Goal: Information Seeking & Learning: Check status

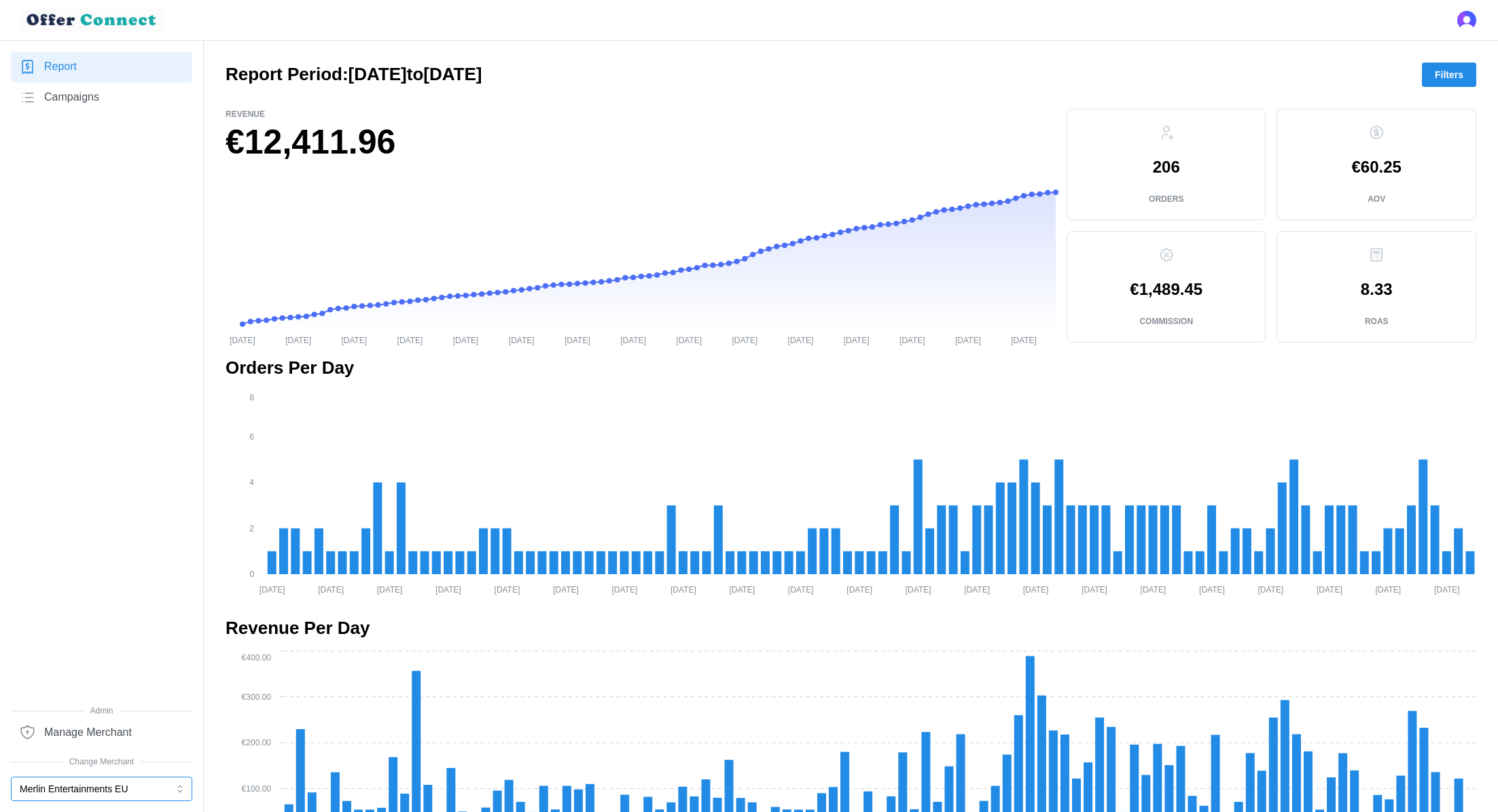
click at [94, 787] on button "Merlin Entertainments EU" at bounding box center [101, 788] width 181 height 25
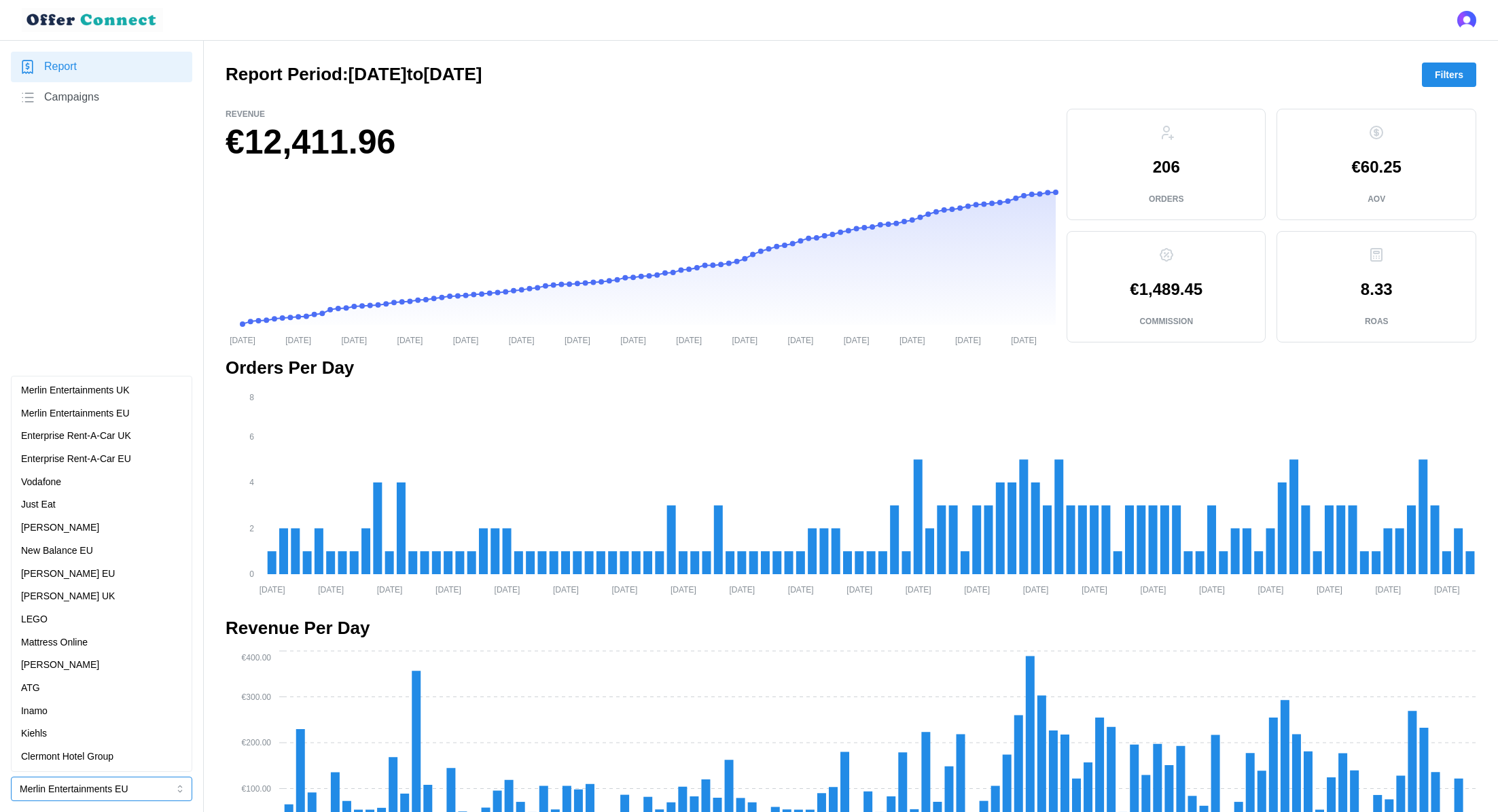
click at [96, 596] on div "[PERSON_NAME] UK" at bounding box center [101, 596] width 161 height 15
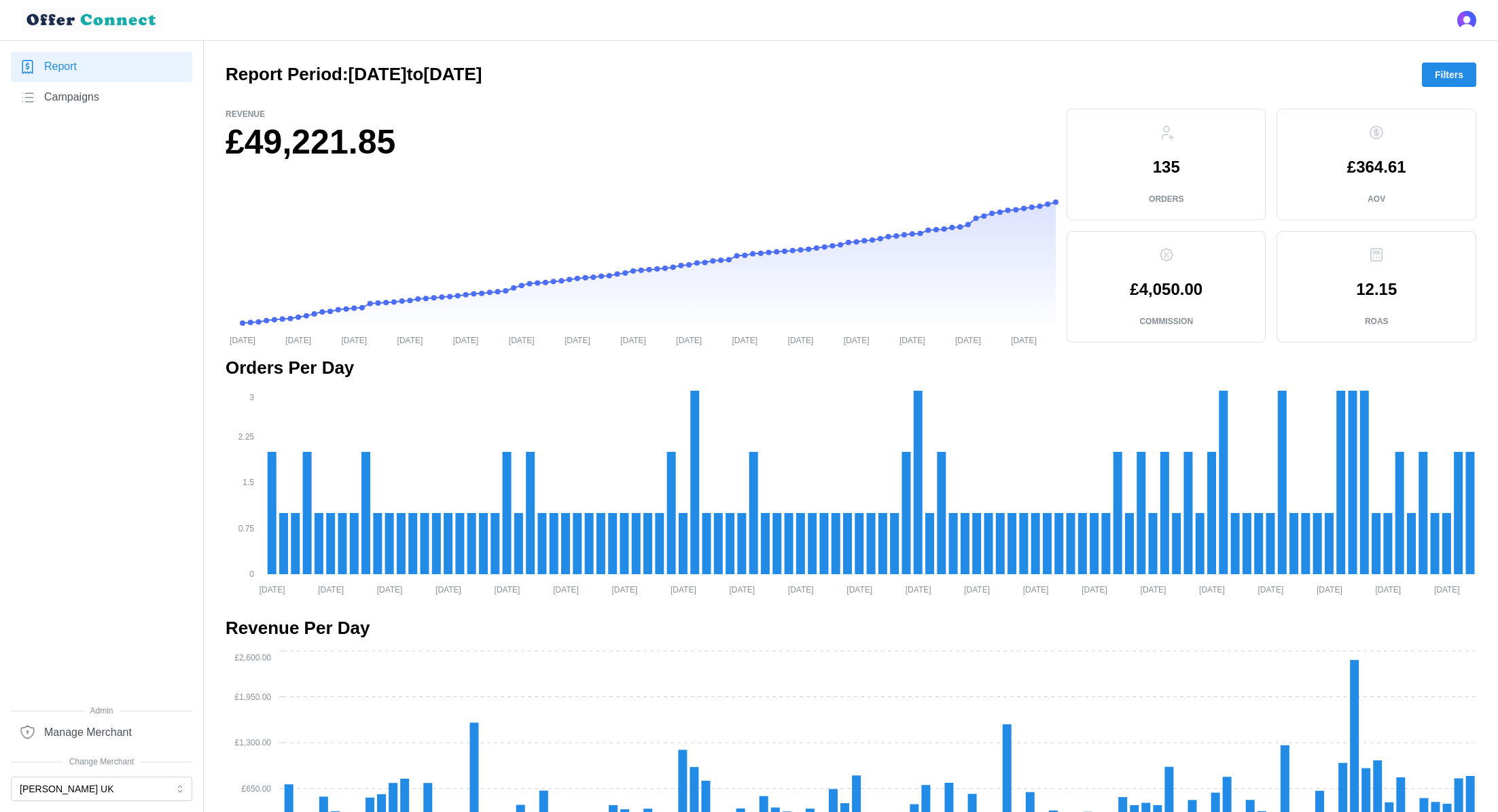
click at [1452, 74] on span "Filters" at bounding box center [1449, 74] width 29 height 23
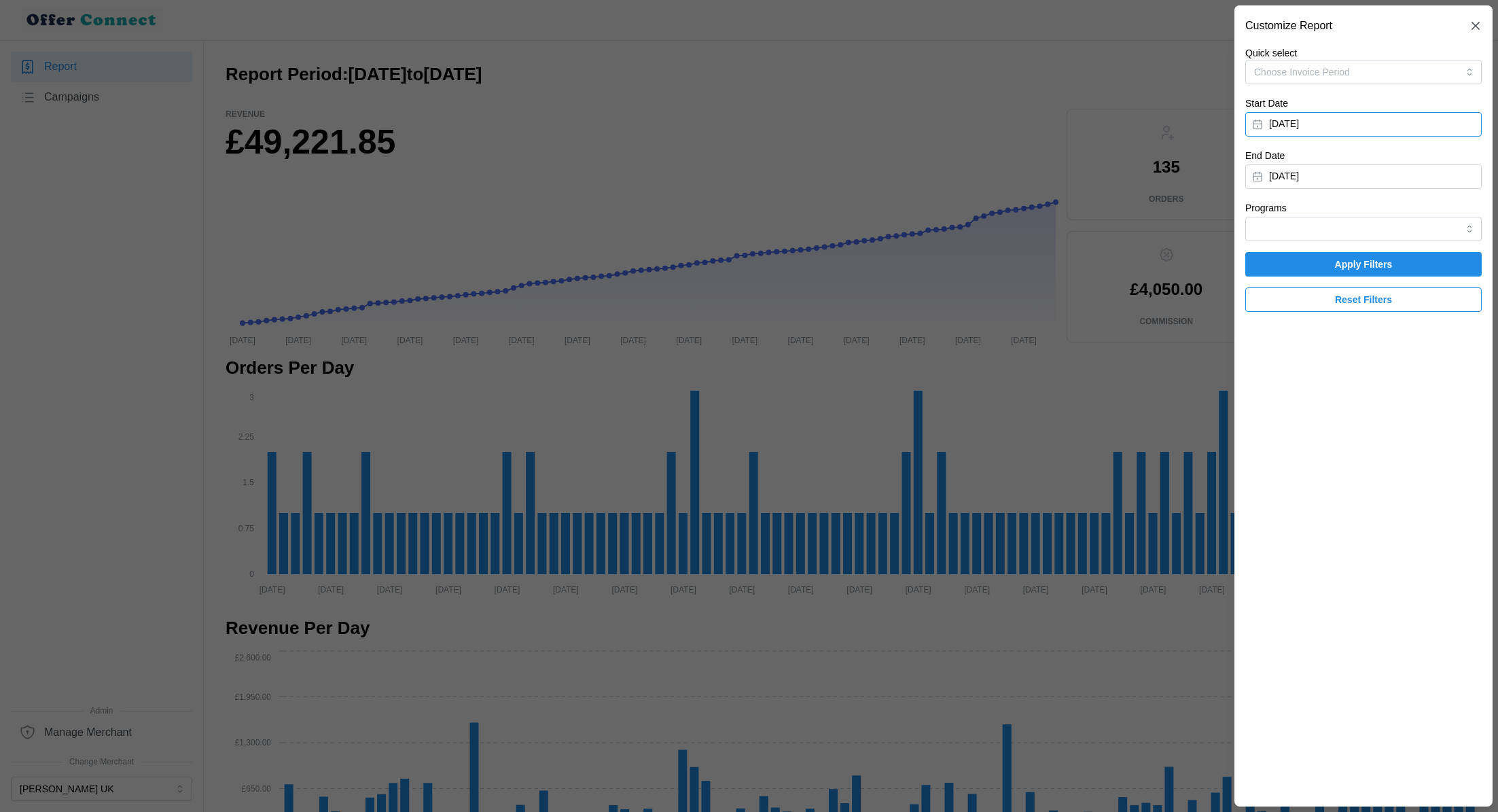
click at [1345, 127] on button "[DATE]" at bounding box center [1363, 124] width 237 height 25
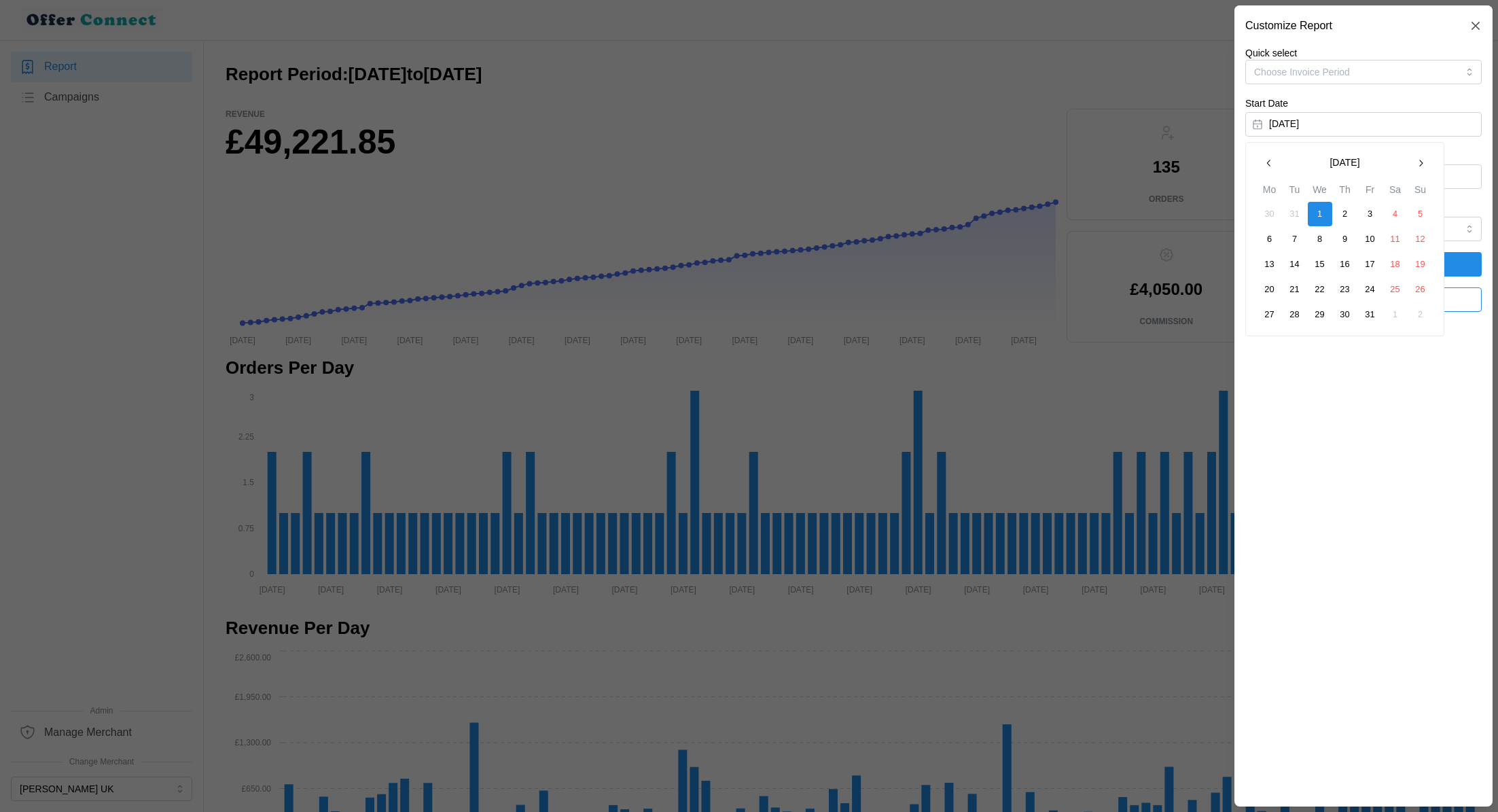
click at [1413, 157] on button "button" at bounding box center [1421, 163] width 25 height 25
click at [1294, 211] on button "1" at bounding box center [1295, 214] width 25 height 25
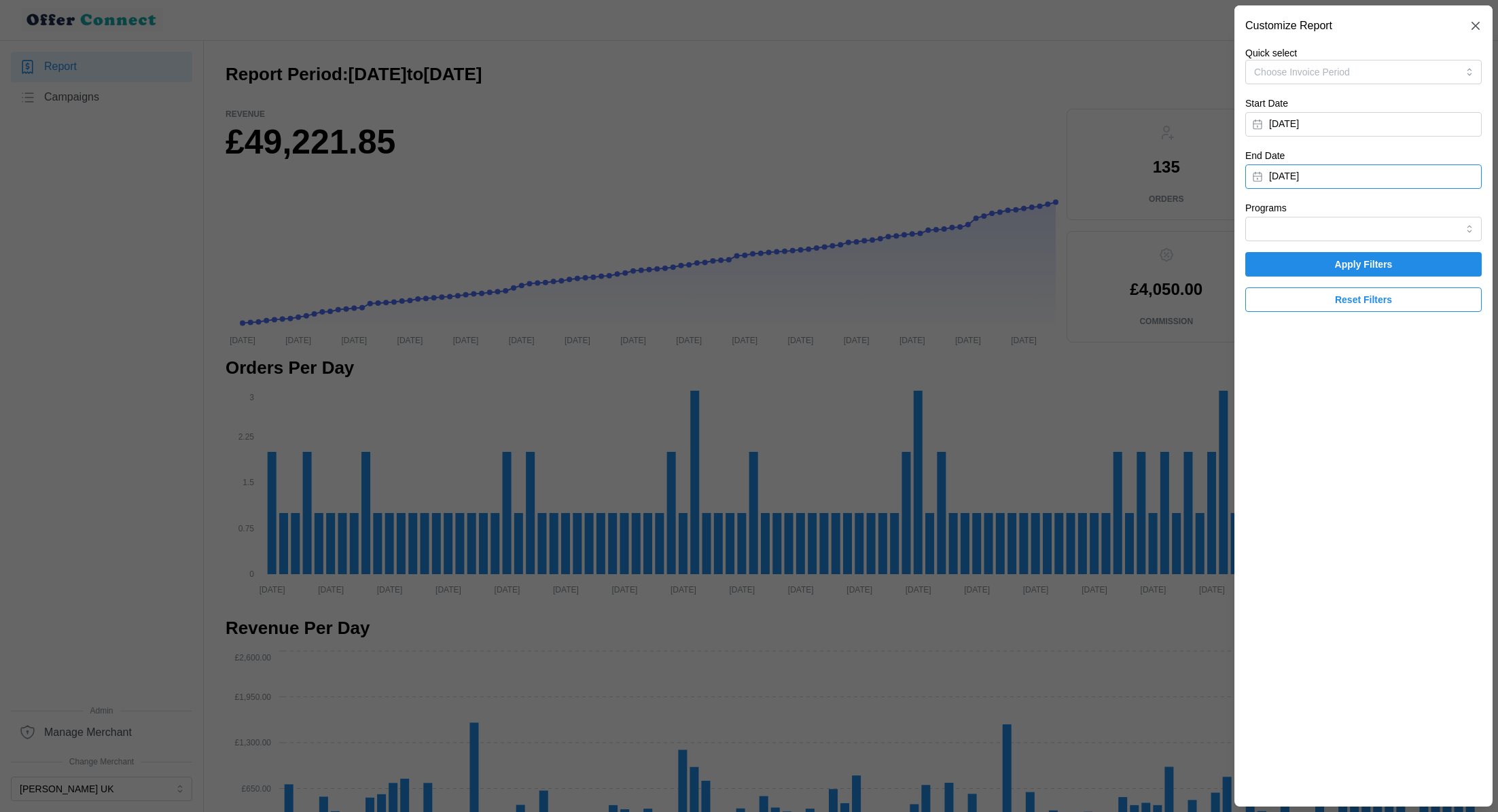
click at [1343, 177] on button "[DATE]" at bounding box center [1363, 176] width 237 height 25
click at [1269, 210] on icon "button" at bounding box center [1269, 215] width 11 height 11
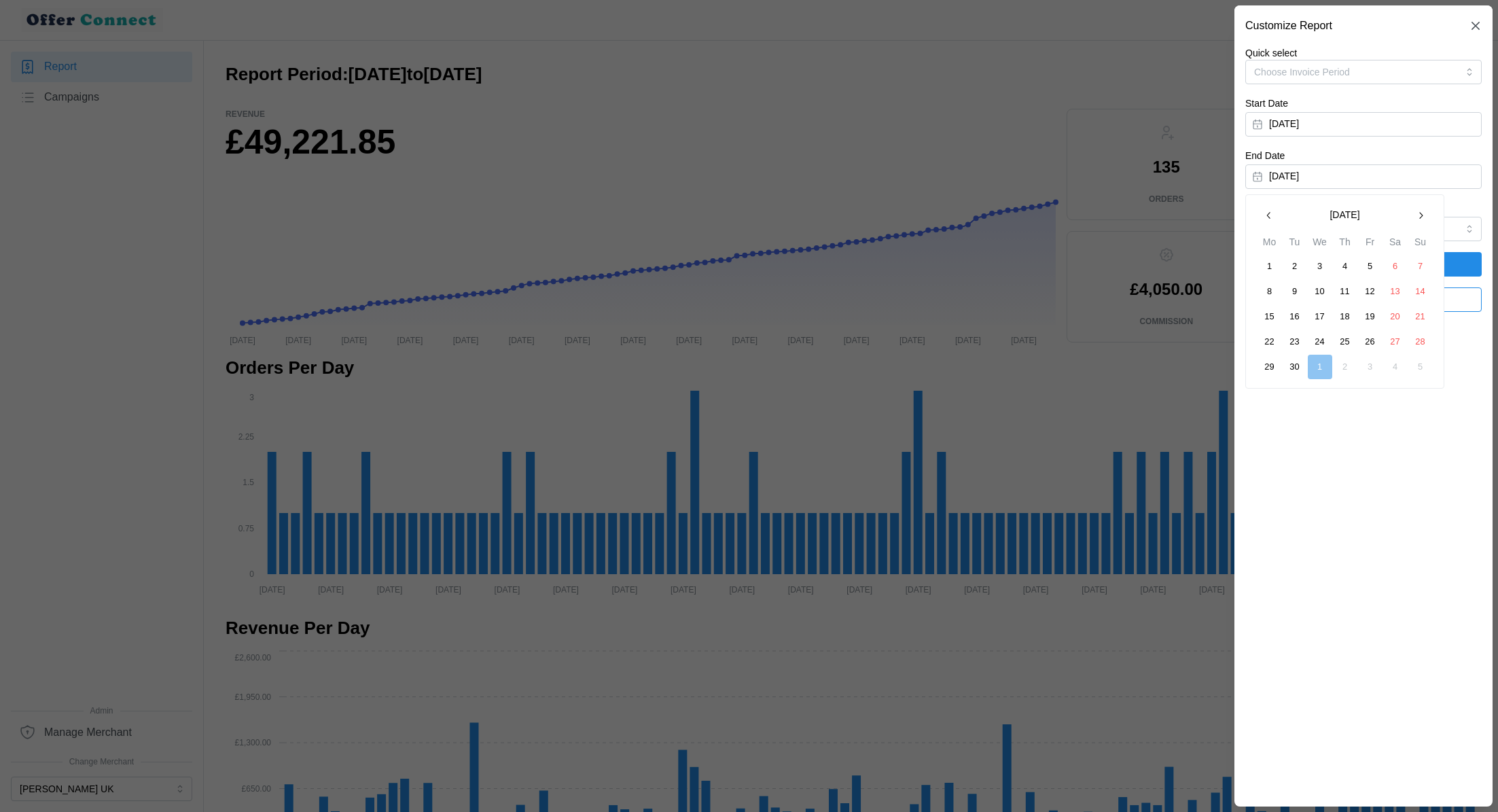
click at [1269, 210] on icon "button" at bounding box center [1269, 215] width 11 height 11
click at [1276, 387] on button "30" at bounding box center [1270, 392] width 25 height 25
click at [1415, 267] on span "Apply Filters" at bounding box center [1364, 264] width 211 height 23
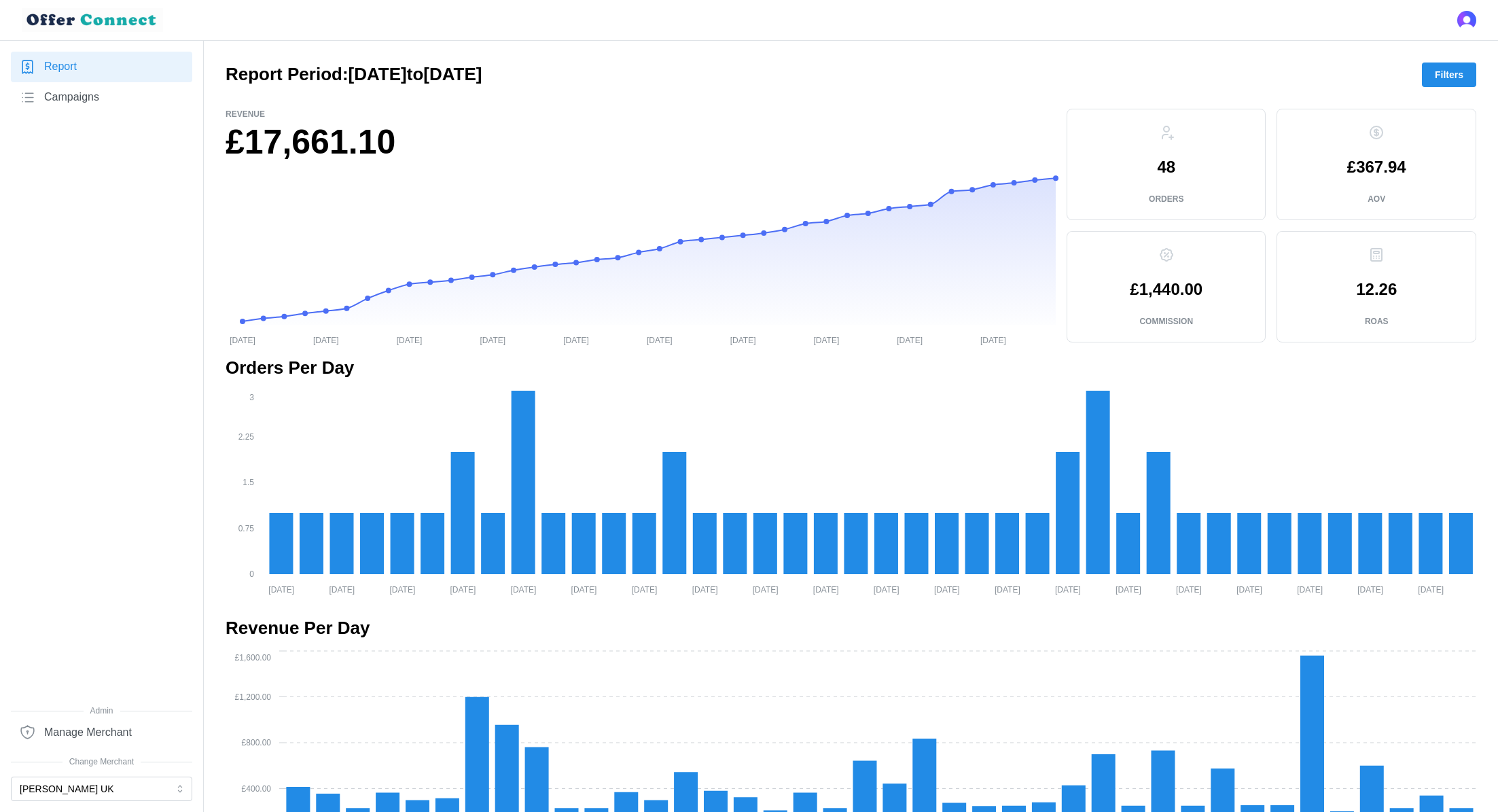
click at [1170, 170] on p "48" at bounding box center [1166, 166] width 18 height 16
copy p "48"
click at [1189, 281] on p "£1,440.00" at bounding box center [1166, 289] width 72 height 16
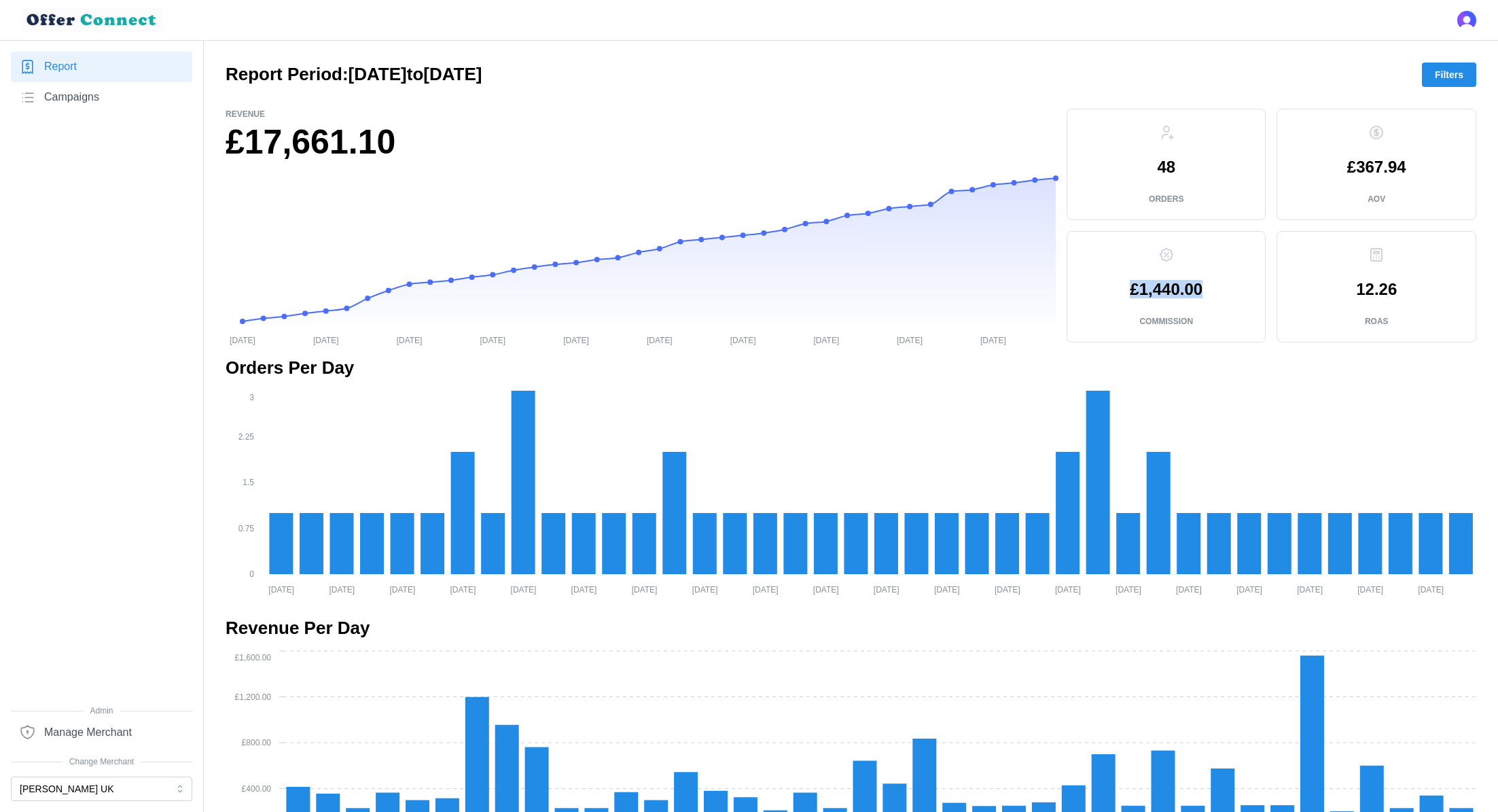
click at [1189, 281] on p "£1,440.00" at bounding box center [1166, 289] width 72 height 16
click at [311, 114] on p "Revenue" at bounding box center [641, 114] width 831 height 11
click at [306, 133] on h1 "£17,661.10" at bounding box center [641, 142] width 831 height 44
click at [306, 136] on h1 "£17,661.10" at bounding box center [641, 142] width 831 height 44
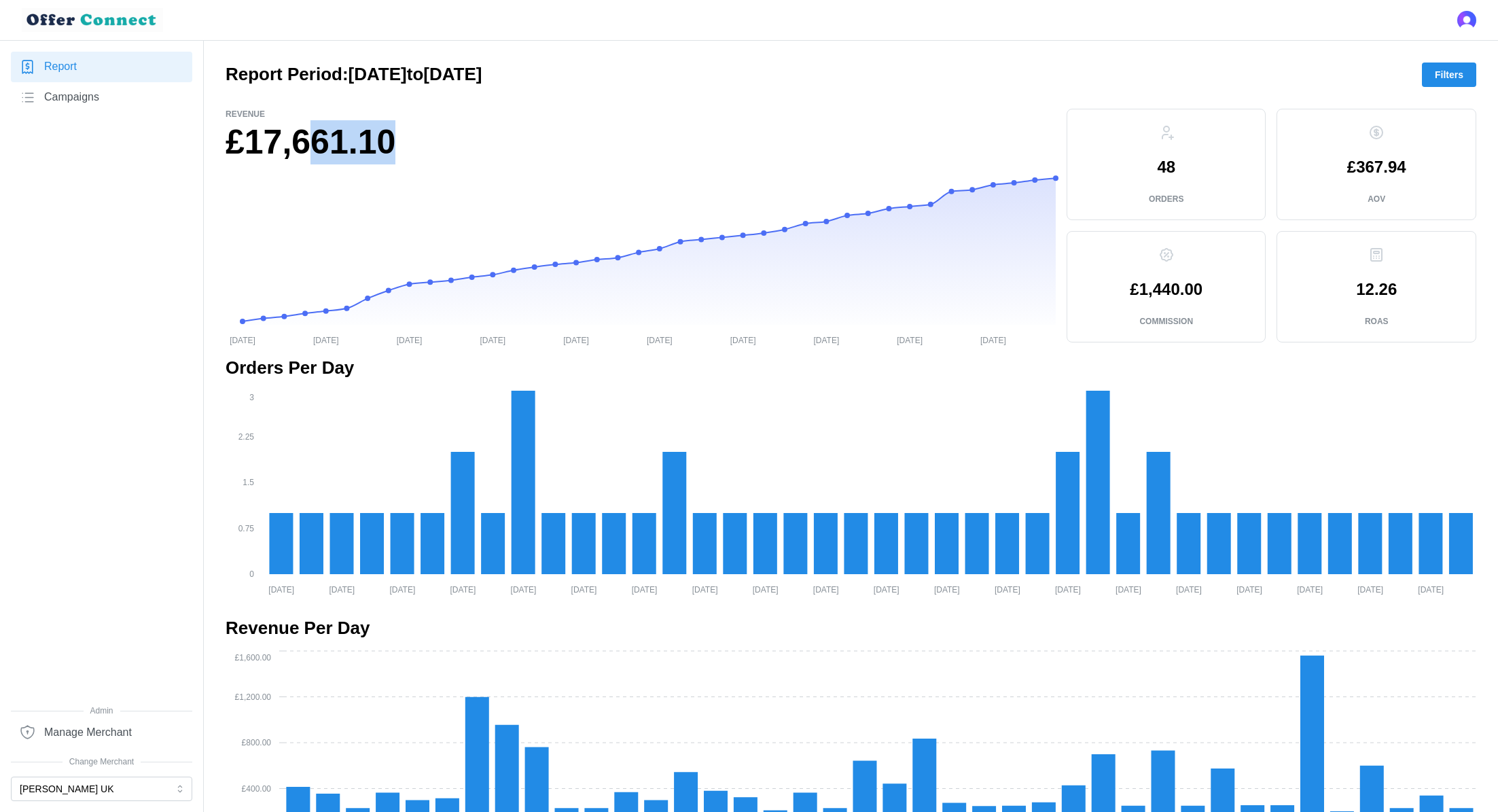
click at [301, 140] on h1 "£17,661.10" at bounding box center [641, 142] width 831 height 44
copy div "£17,661.10"
click at [123, 803] on nav "Report Campaigns Admin Manage Merchant Change Merchant [PERSON_NAME] [GEOGRAPHI…" at bounding box center [102, 426] width 204 height 771
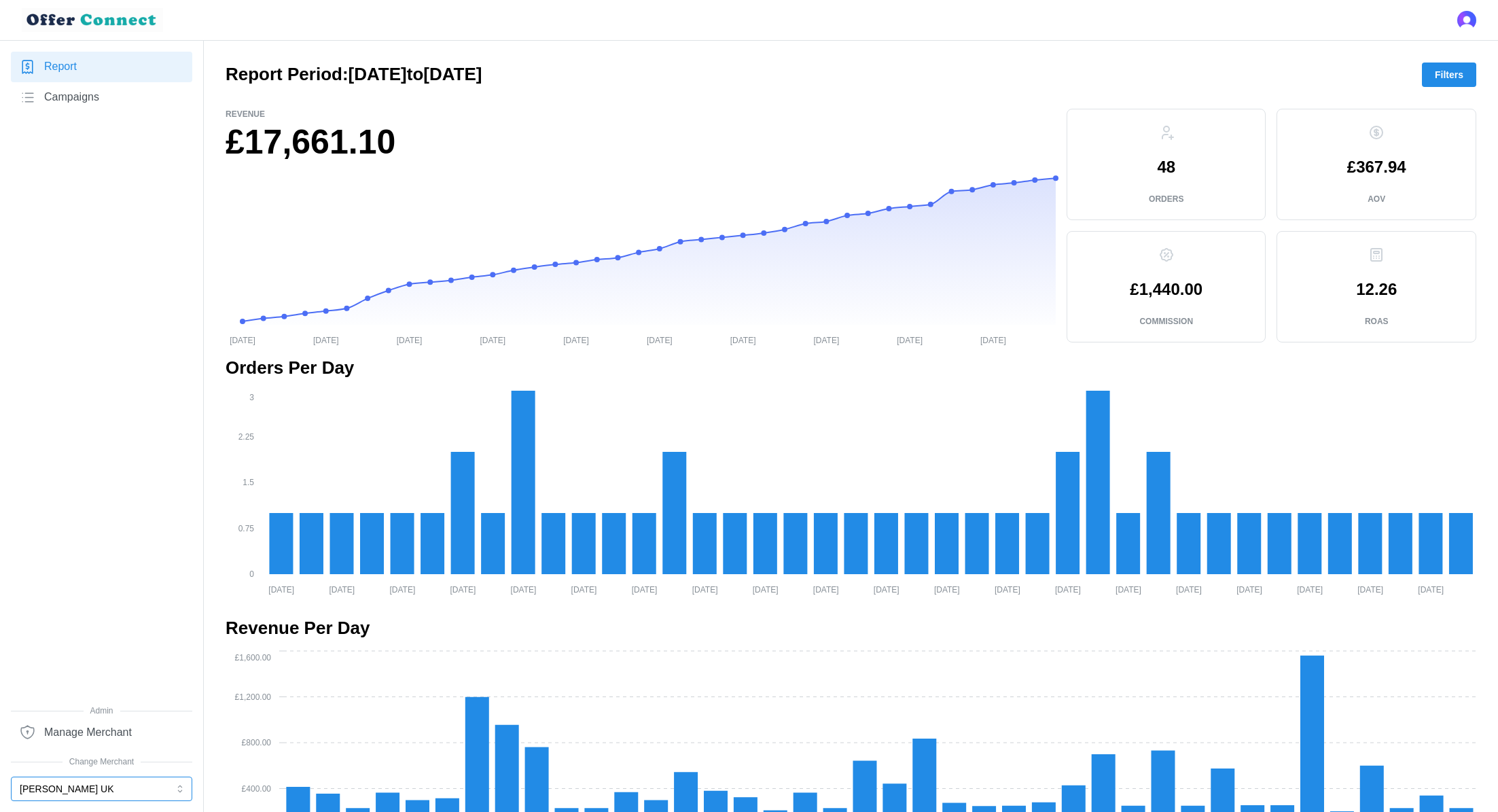
click at [115, 787] on button "[PERSON_NAME] UK" at bounding box center [101, 788] width 181 height 25
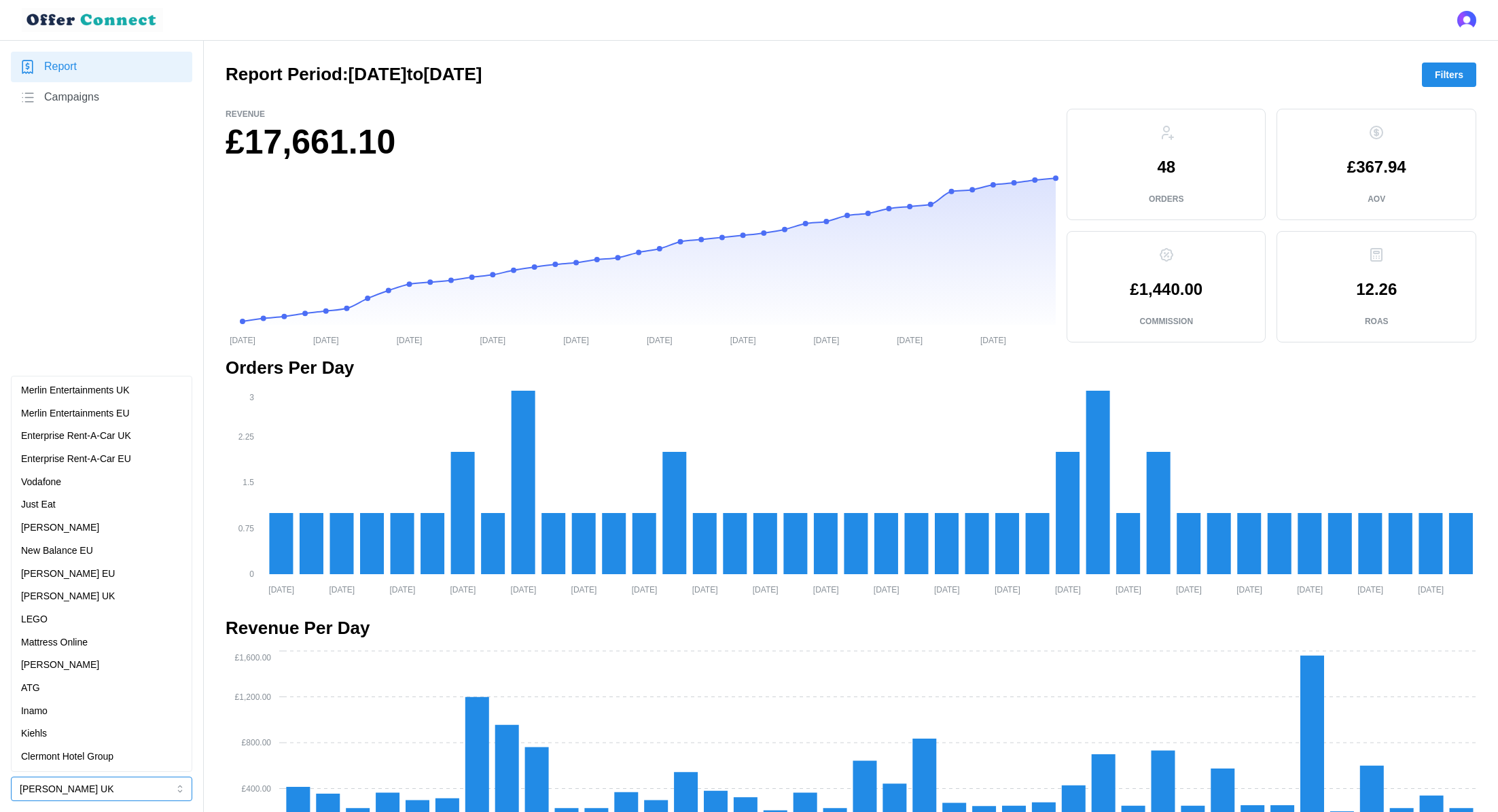
click at [88, 576] on p "[PERSON_NAME] EU" at bounding box center [67, 573] width 93 height 15
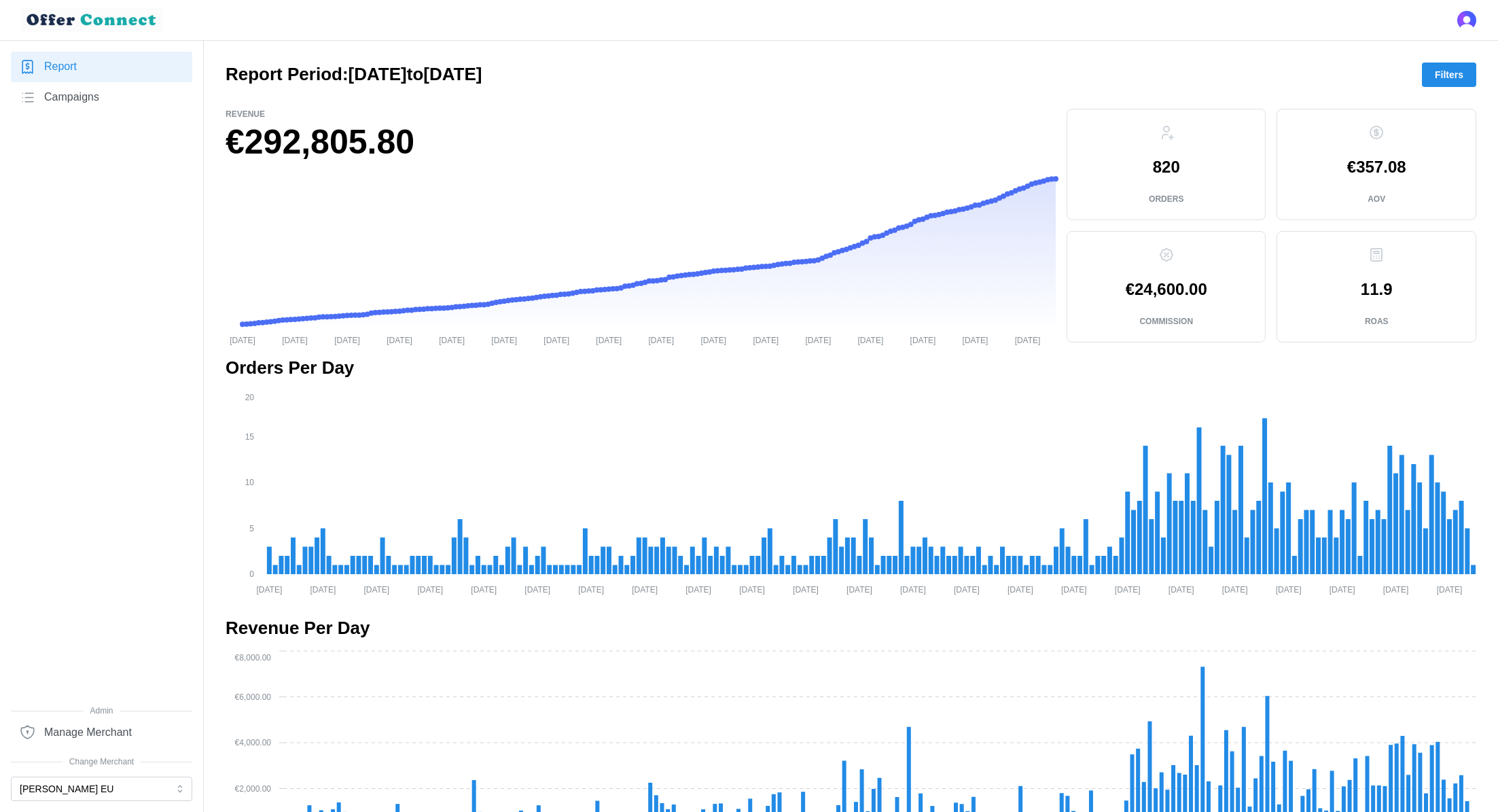
click at [1447, 75] on span "Filters" at bounding box center [1449, 74] width 29 height 23
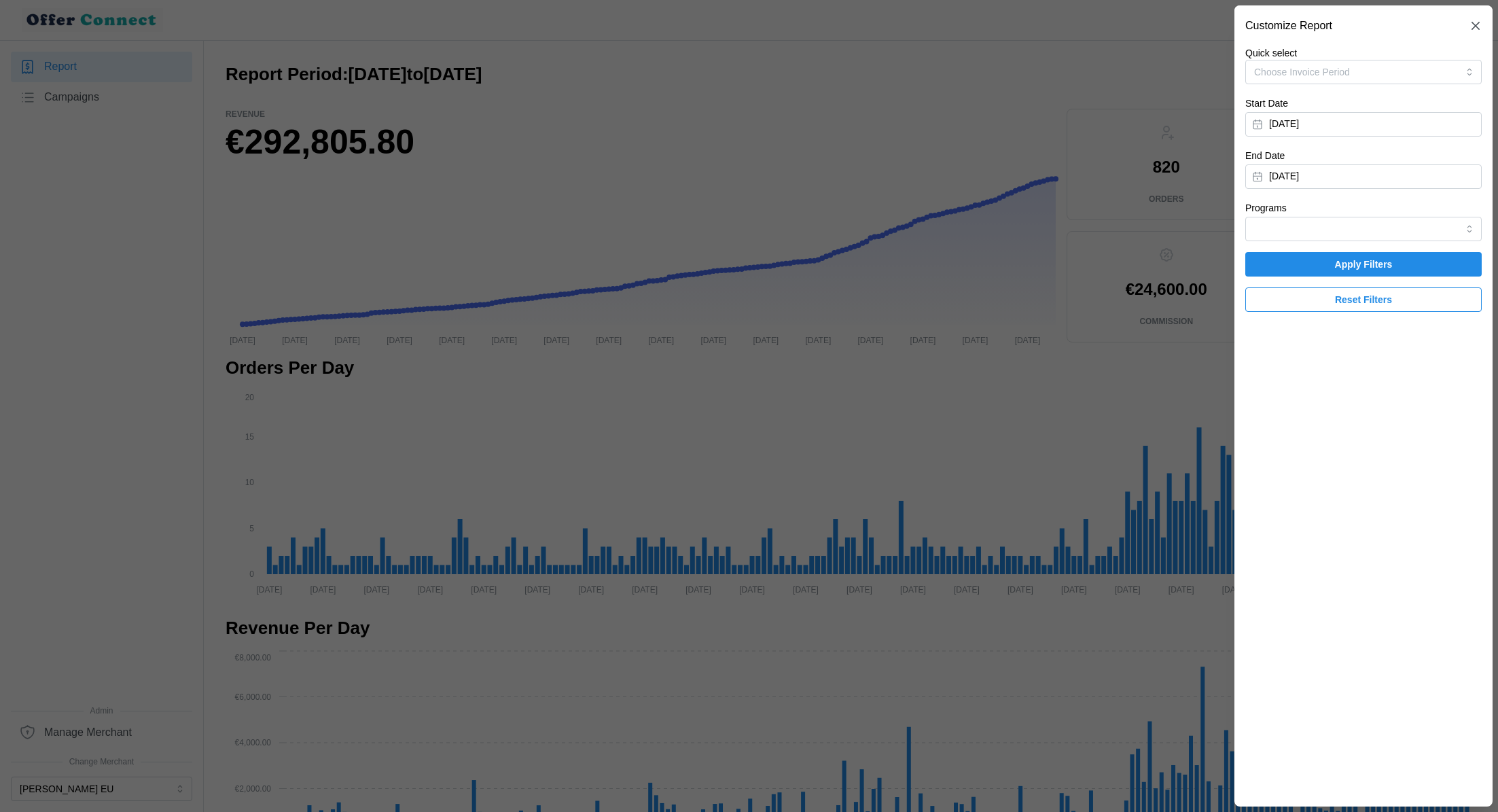
click at [1332, 242] on div "Quick select Choose Invoice Period Start Date [DATE] End Date [DATE] Programs A…" at bounding box center [1363, 179] width 237 height 266
click at [1324, 236] on input "Programs" at bounding box center [1363, 228] width 237 height 25
click at [1315, 258] on span "Mastercard Travel Rewards" at bounding box center [1313, 261] width 116 height 15
type input "Mastercard Travel Rewards"
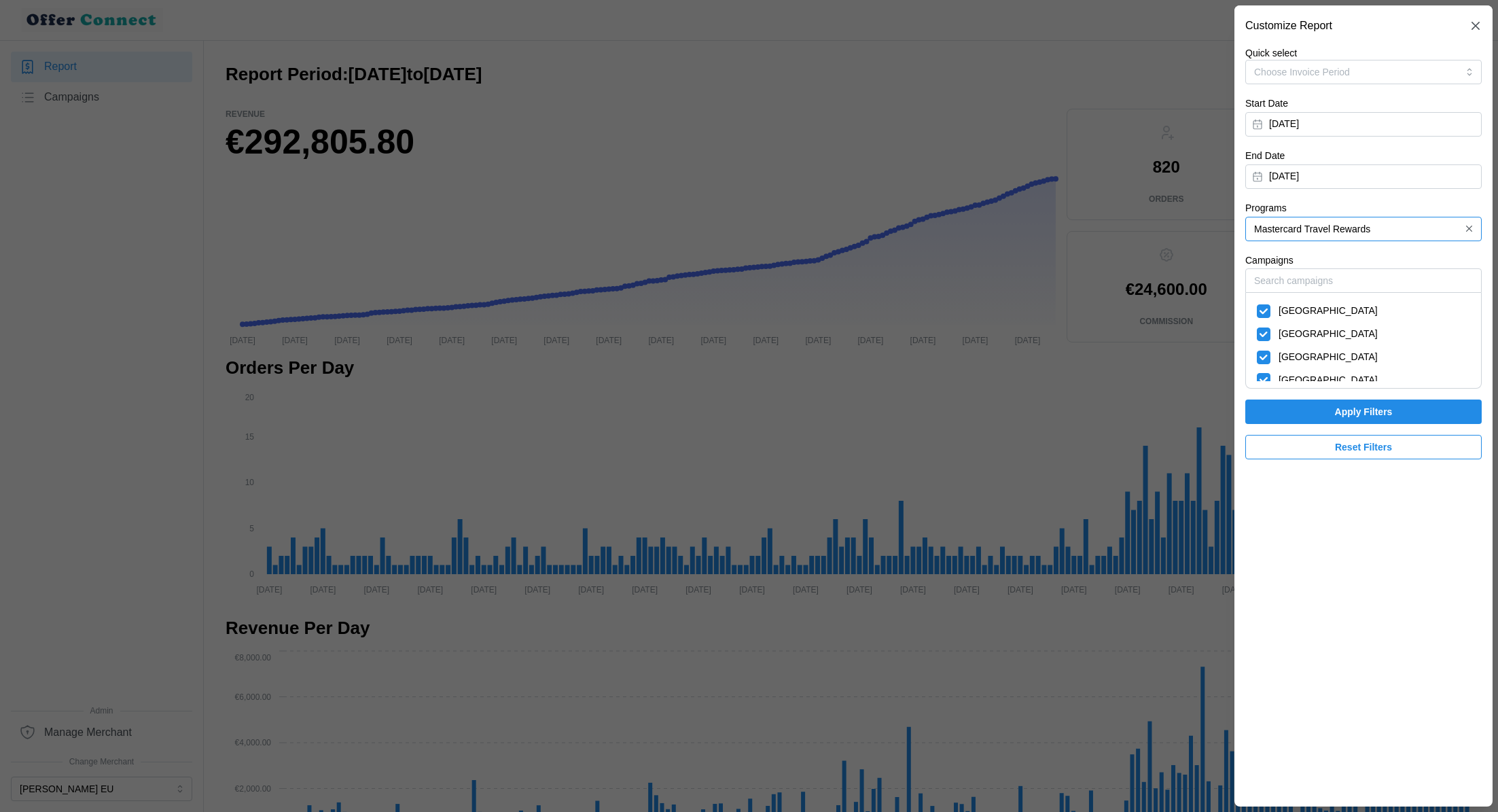
click at [1282, 310] on span "[GEOGRAPHIC_DATA]" at bounding box center [1328, 310] width 99 height 15
checkbox input "false"
click at [1282, 331] on span "[GEOGRAPHIC_DATA]" at bounding box center [1328, 334] width 99 height 15
checkbox input "false"
click at [1284, 357] on span "[GEOGRAPHIC_DATA]" at bounding box center [1328, 357] width 99 height 15
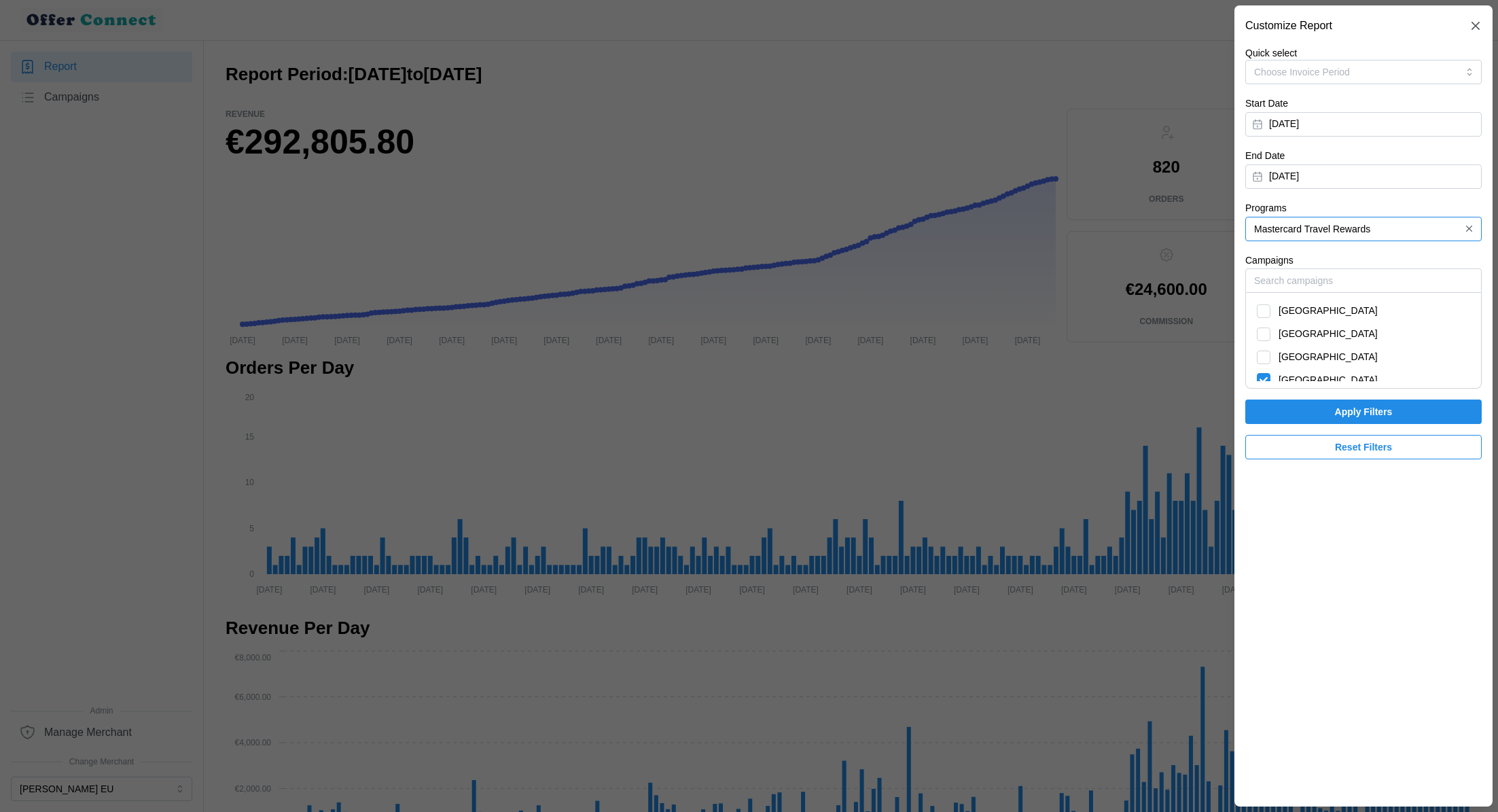
checkbox input "false"
click at [1284, 373] on span "[GEOGRAPHIC_DATA]" at bounding box center [1328, 380] width 99 height 15
checkbox input "false"
click at [1284, 312] on span "[GEOGRAPHIC_DATA]" at bounding box center [1328, 310] width 99 height 15
checkbox input "true"
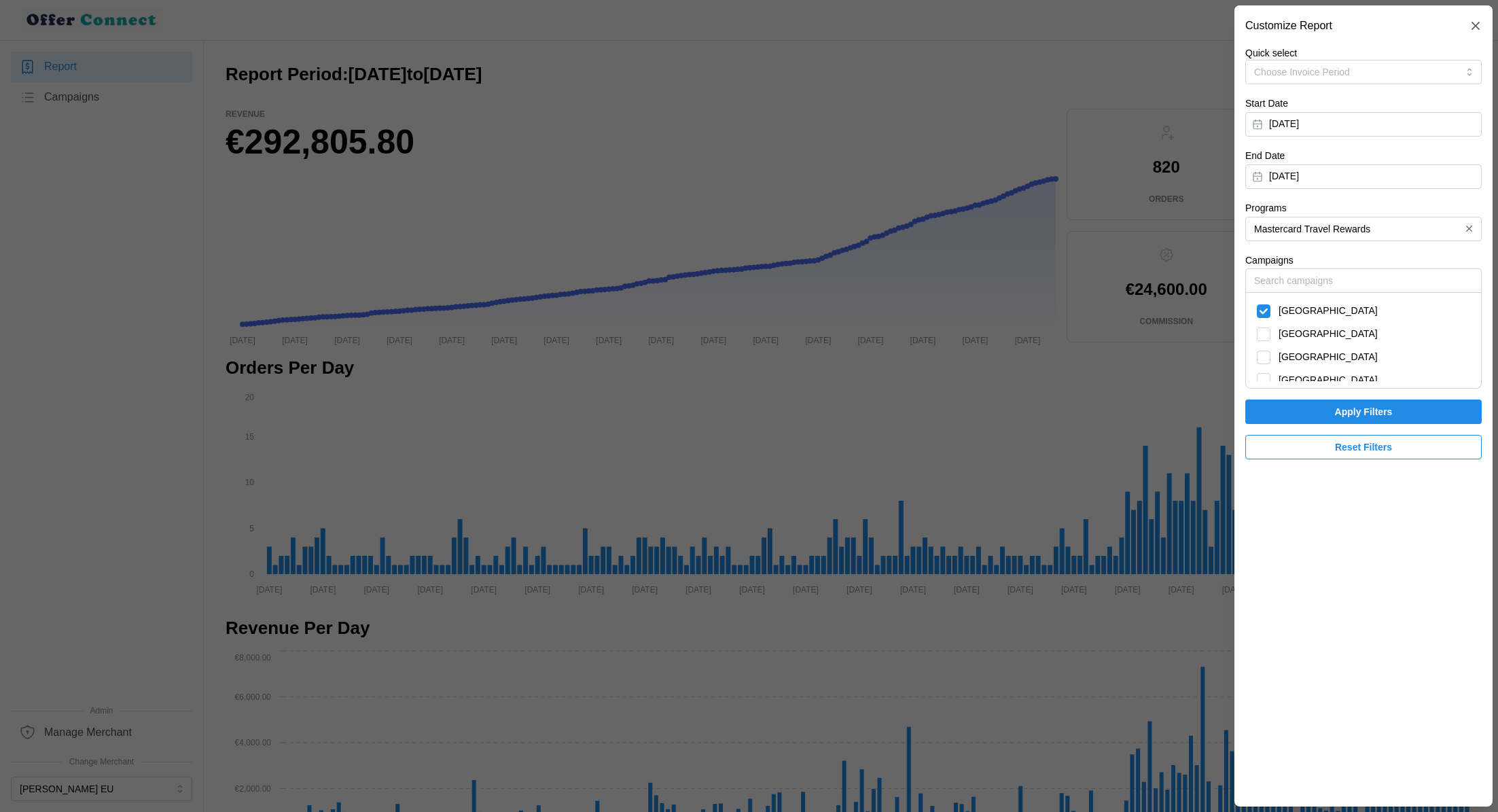
click at [1313, 143] on div "Start Date [DATE] End Date [DATE]" at bounding box center [1363, 141] width 237 height 93
click at [1305, 129] on button "[DATE]" at bounding box center [1363, 124] width 237 height 25
click at [1409, 161] on button "button" at bounding box center [1421, 163] width 25 height 25
click at [1424, 162] on icon "button" at bounding box center [1420, 162] width 11 height 11
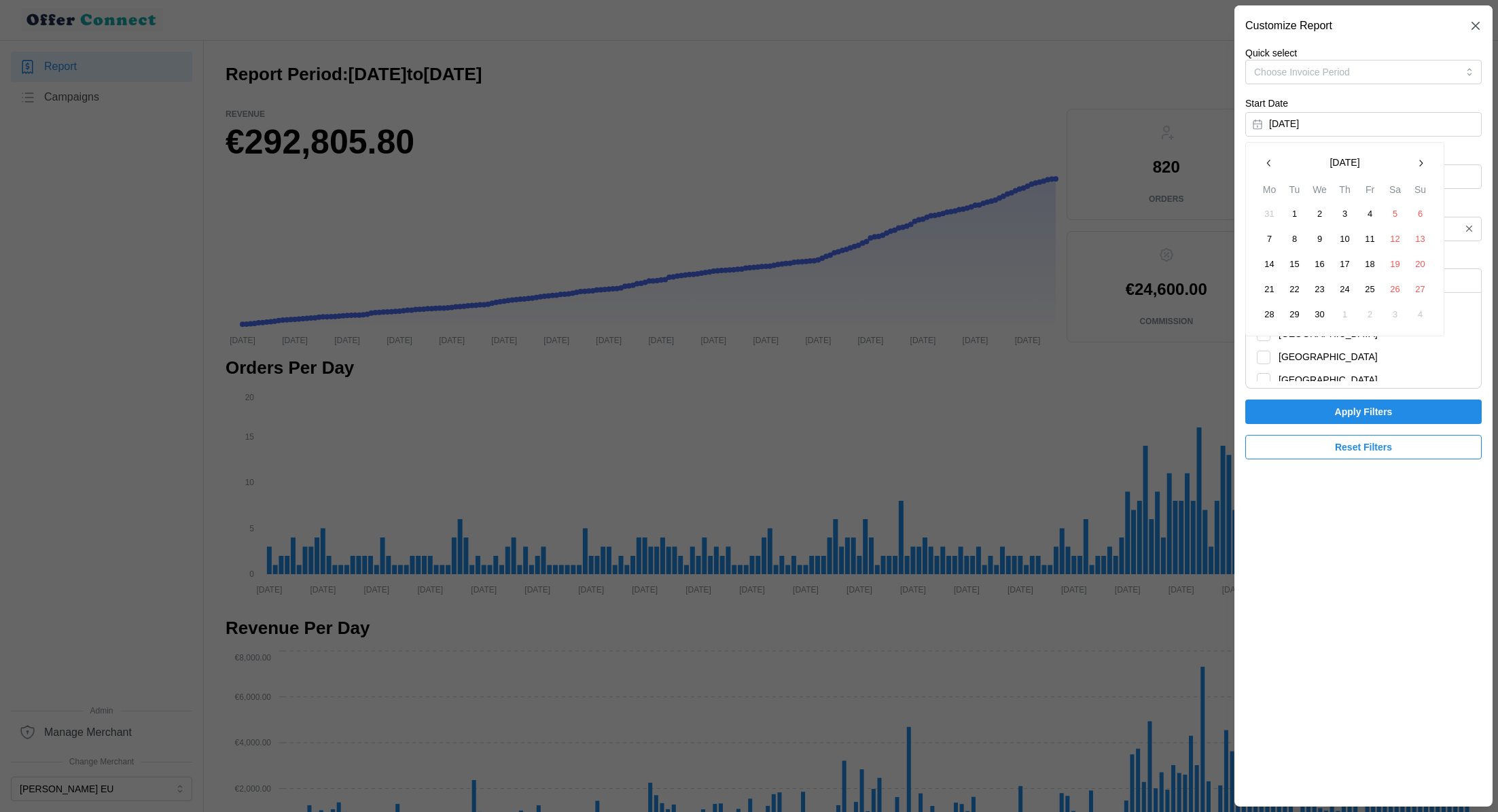
click at [1297, 210] on button "1" at bounding box center [1295, 214] width 25 height 25
click at [1383, 173] on button "[DATE]" at bounding box center [1363, 176] width 237 height 25
click at [1275, 214] on button "button" at bounding box center [1269, 215] width 25 height 25
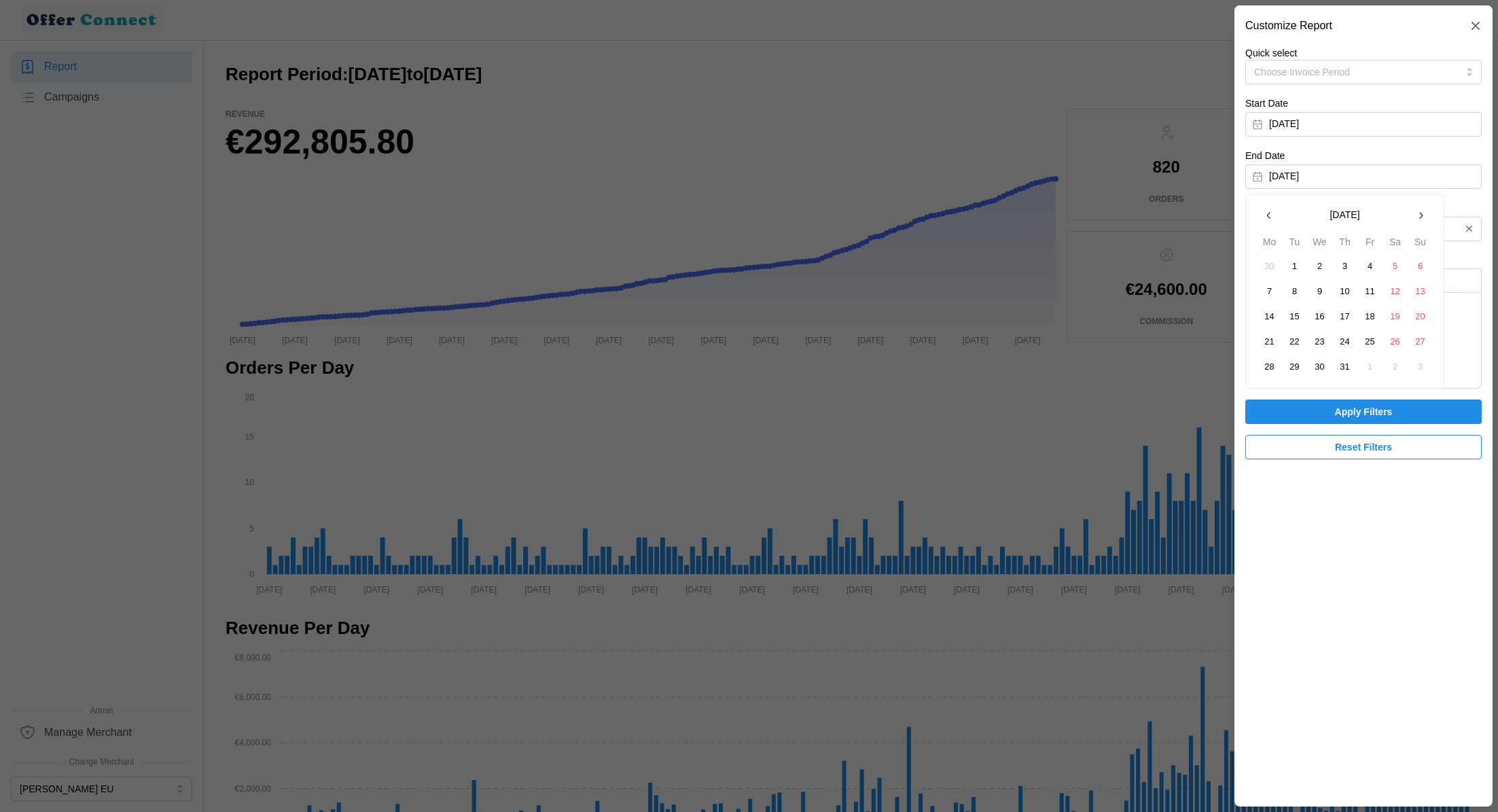
click at [1275, 214] on button "button" at bounding box center [1269, 215] width 25 height 25
click at [1275, 393] on button "30" at bounding box center [1270, 392] width 25 height 25
click at [1305, 403] on span "Apply Filters" at bounding box center [1364, 412] width 211 height 23
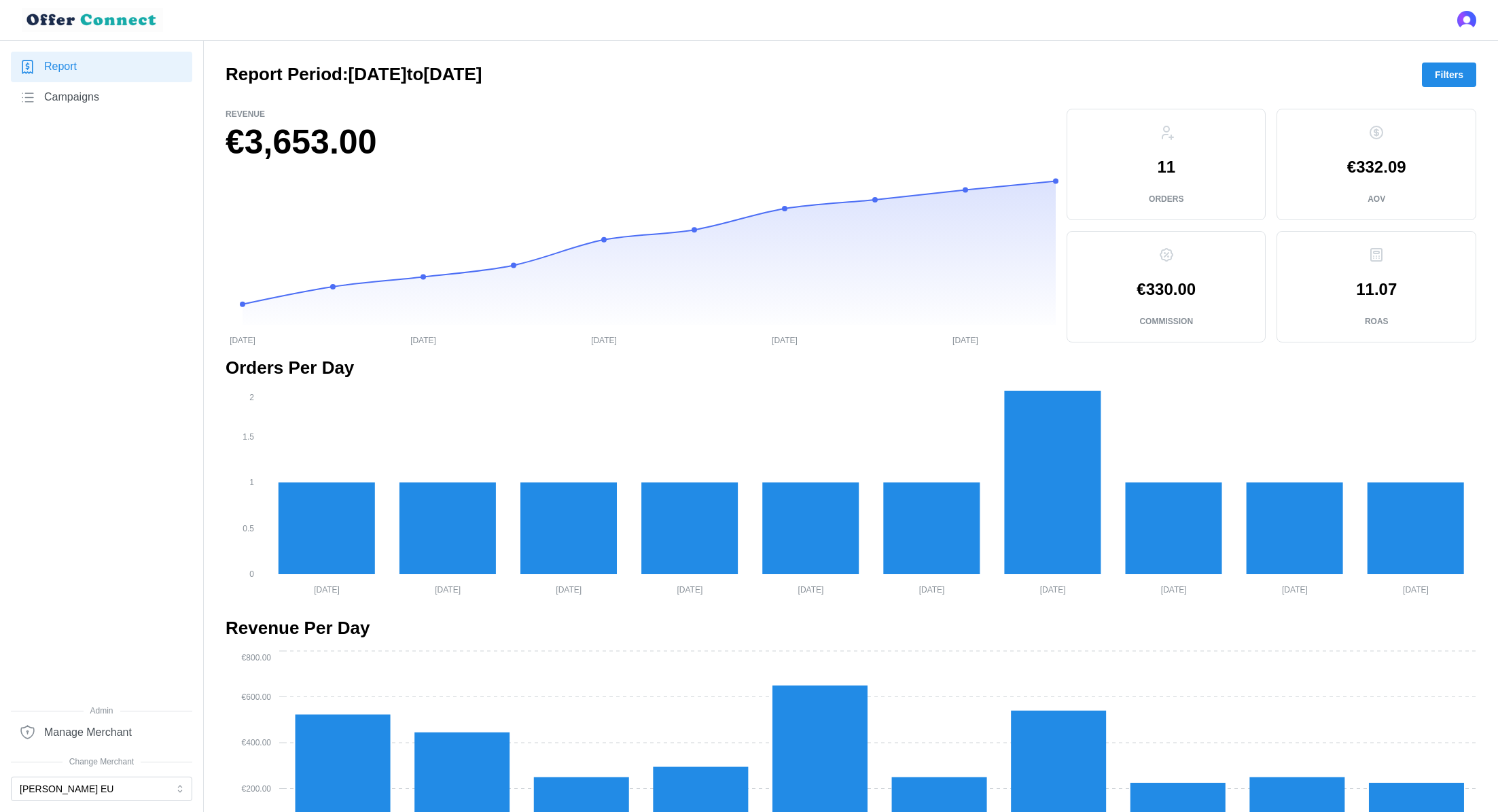
click at [330, 154] on h1 "€3,653.00" at bounding box center [641, 142] width 831 height 44
copy div "€3,653.00"
click at [1368, 284] on p "11.07" at bounding box center [1376, 289] width 41 height 16
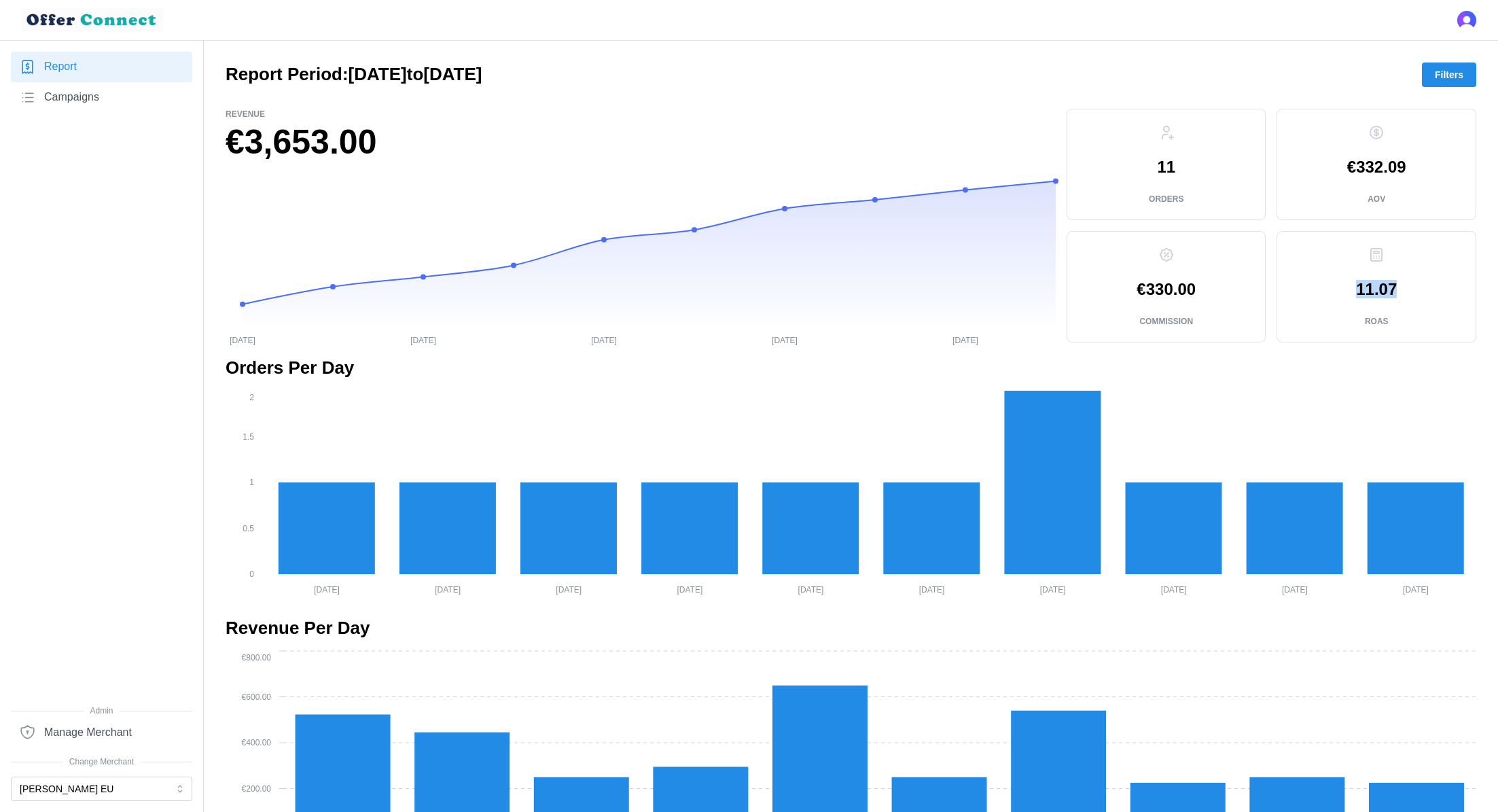
click at [1368, 284] on p "11.07" at bounding box center [1376, 289] width 41 height 16
copy p "11.07"
click at [1451, 76] on span "Filters" at bounding box center [1449, 74] width 29 height 23
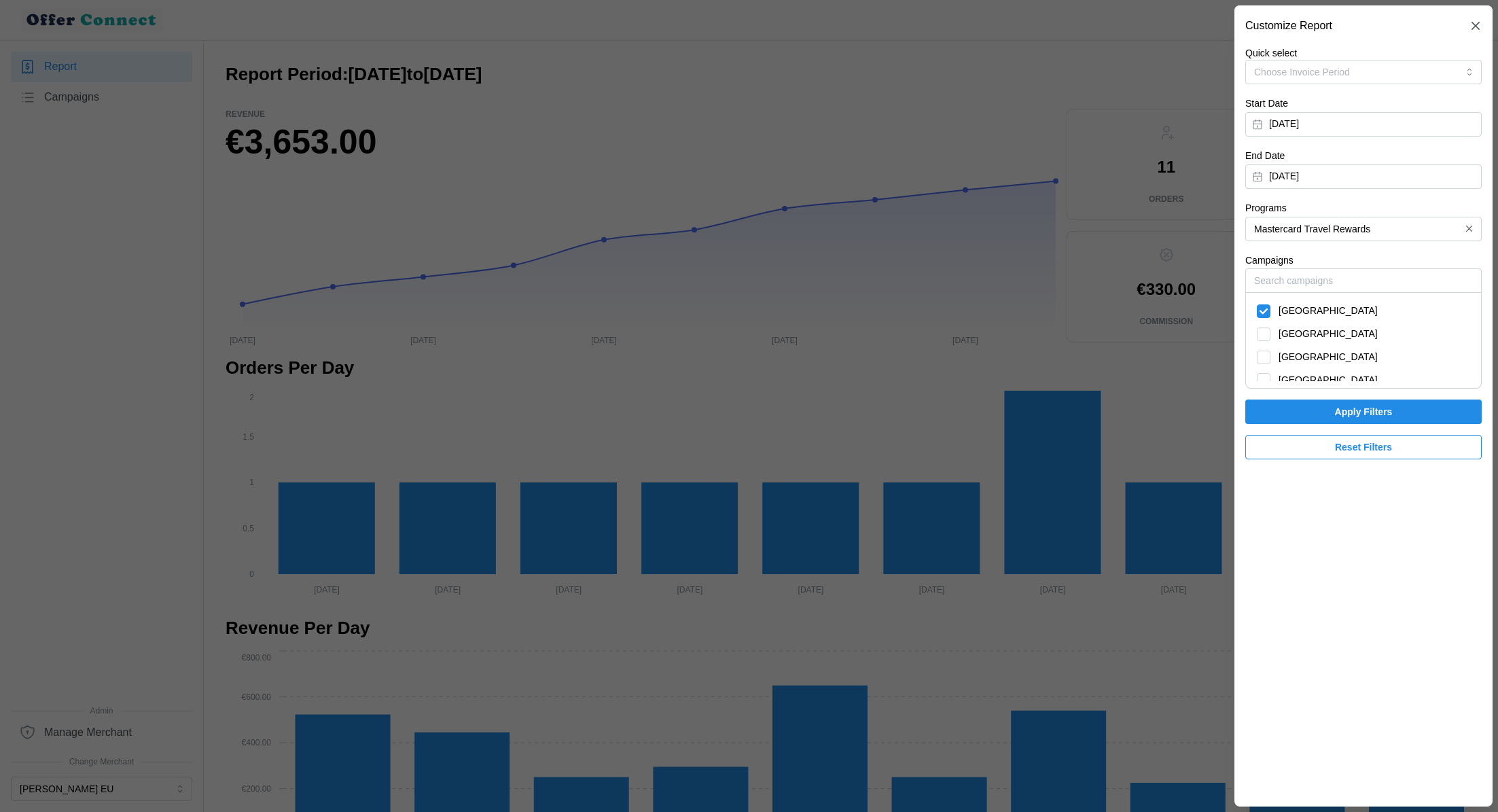
click at [1282, 310] on span "[GEOGRAPHIC_DATA]" at bounding box center [1328, 310] width 99 height 15
checkbox input "false"
click at [1282, 329] on span "[GEOGRAPHIC_DATA]" at bounding box center [1328, 334] width 99 height 15
checkbox input "true"
click at [1273, 358] on div "[GEOGRAPHIC_DATA]" at bounding box center [1364, 357] width 214 height 15
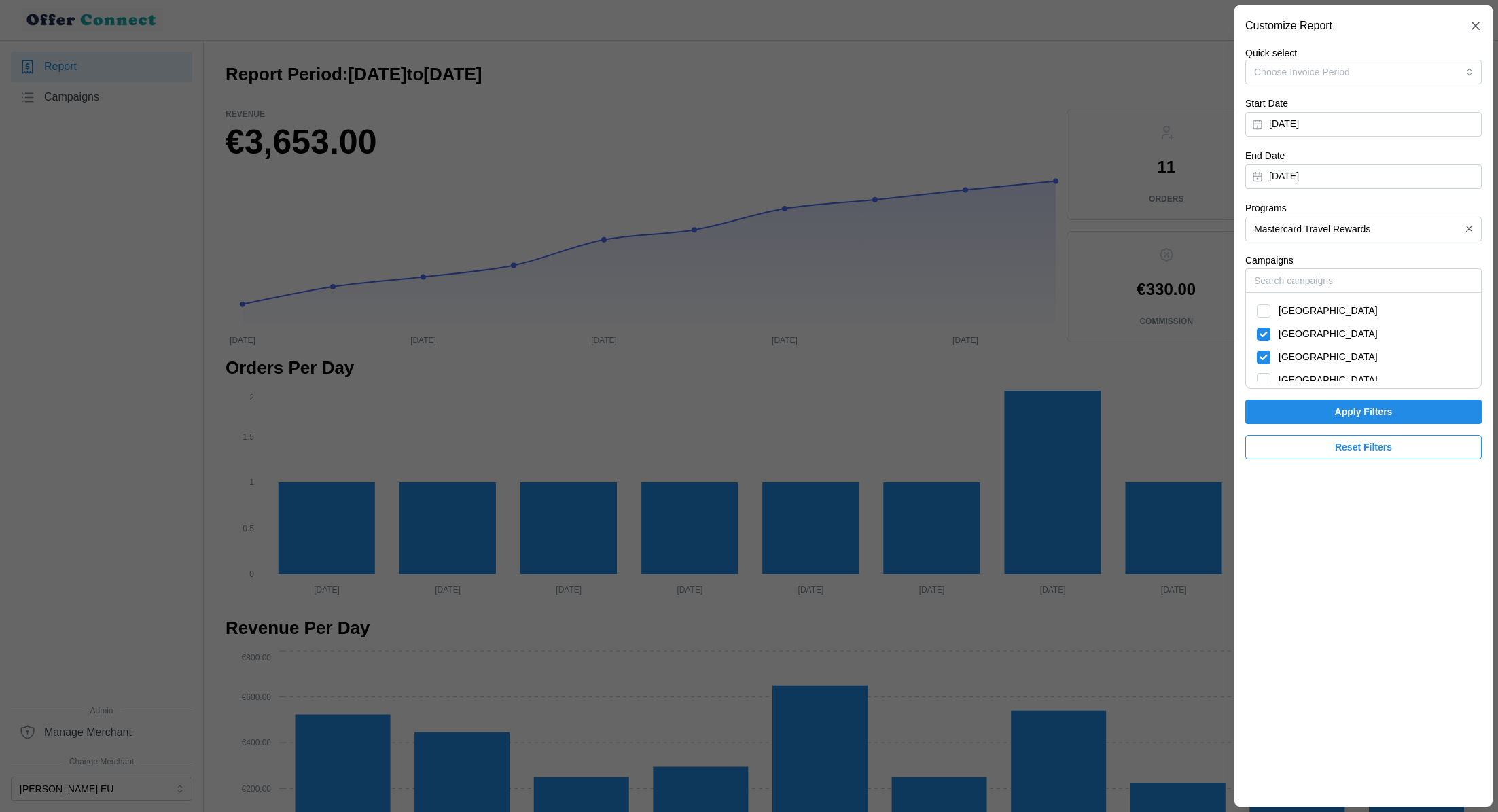
checkbox input "true"
click at [1269, 327] on div "[GEOGRAPHIC_DATA]" at bounding box center [1364, 334] width 214 height 15
checkbox input "false"
click at [1294, 415] on span "Apply Filters" at bounding box center [1364, 412] width 211 height 23
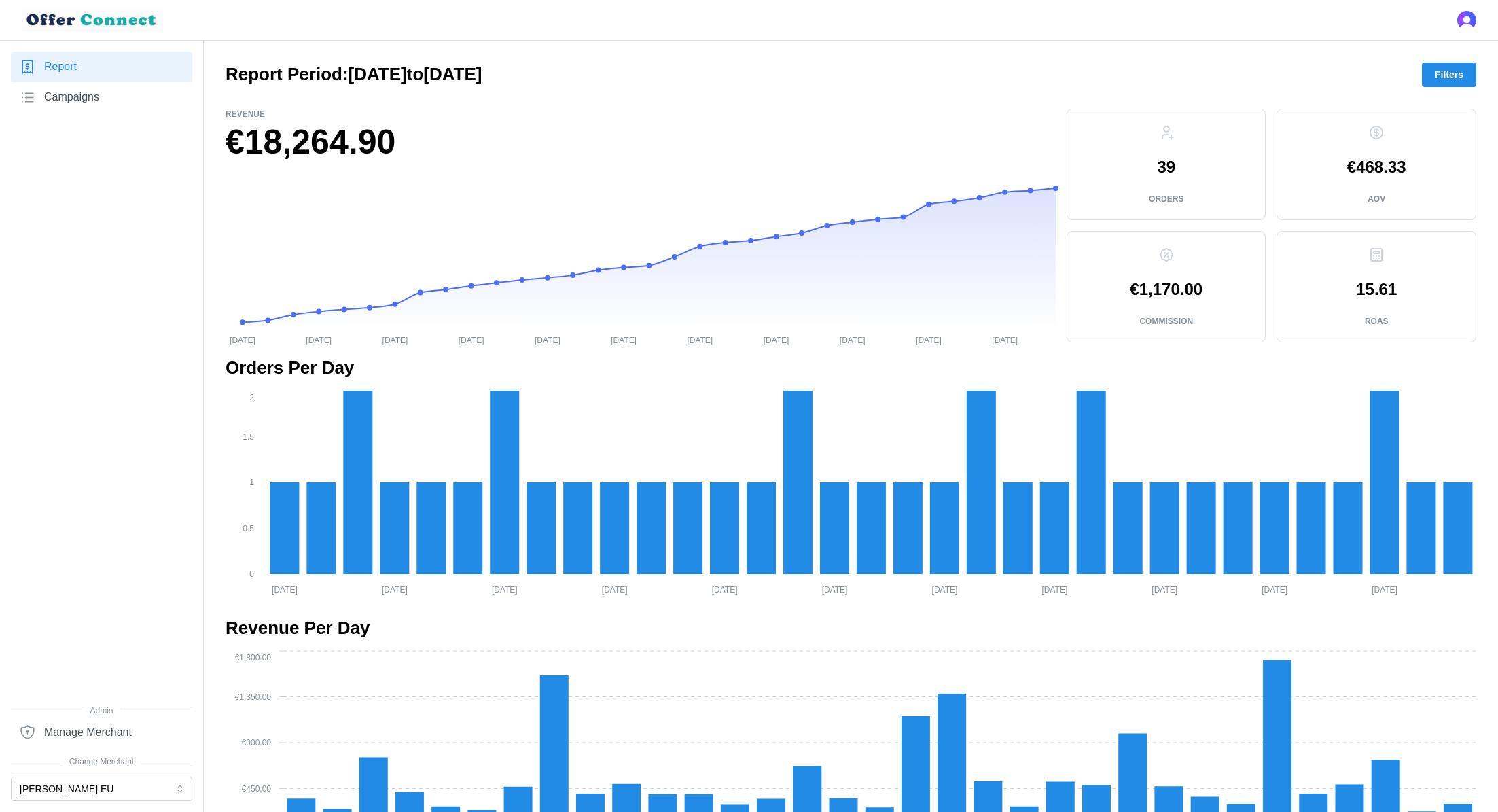
click at [306, 148] on h1 "€18,264.90" at bounding box center [641, 142] width 831 height 44
copy div "€18,264.90"
click at [1432, 76] on button "Filters" at bounding box center [1449, 74] width 54 height 25
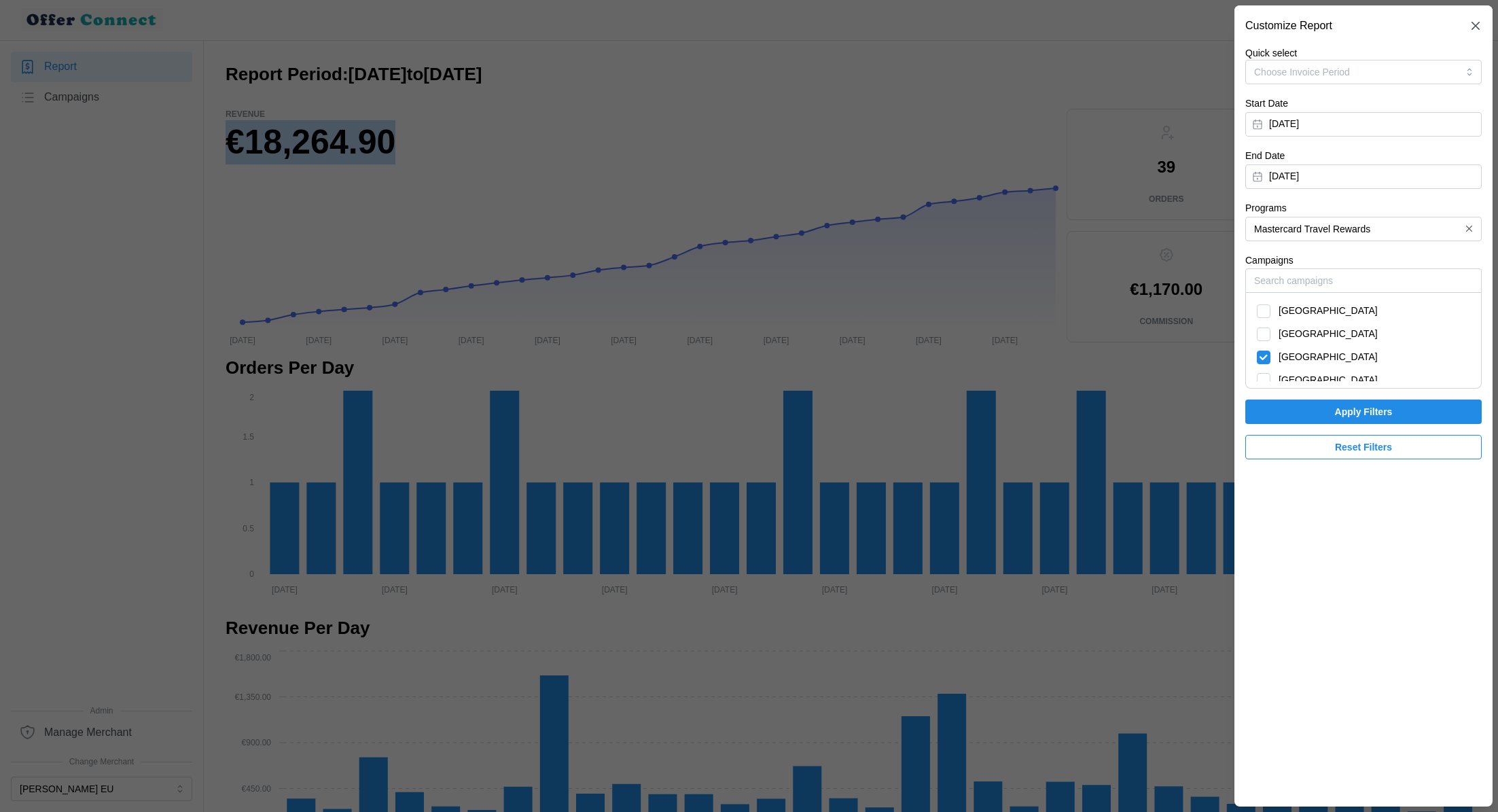
click at [1279, 355] on span "[GEOGRAPHIC_DATA]" at bounding box center [1328, 357] width 99 height 15
checkbox input "false"
click at [1281, 378] on span "[GEOGRAPHIC_DATA]" at bounding box center [1328, 380] width 99 height 15
checkbox input "true"
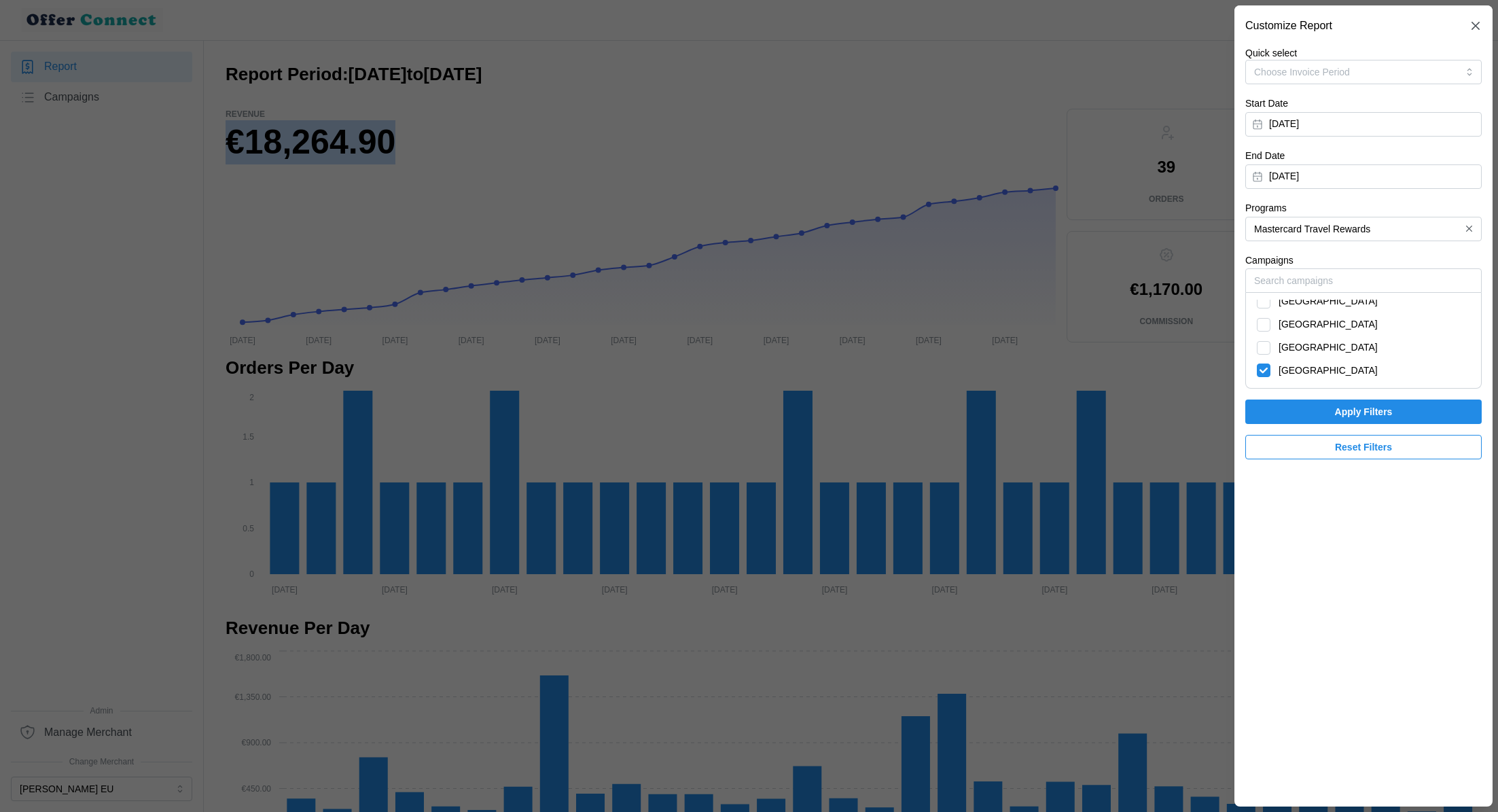
click at [1284, 322] on span "[GEOGRAPHIC_DATA]" at bounding box center [1328, 325] width 99 height 15
checkbox input "true"
click at [1284, 376] on span "[GEOGRAPHIC_DATA]" at bounding box center [1328, 370] width 99 height 15
checkbox input "false"
click at [1316, 410] on span "Apply Filters" at bounding box center [1364, 412] width 211 height 23
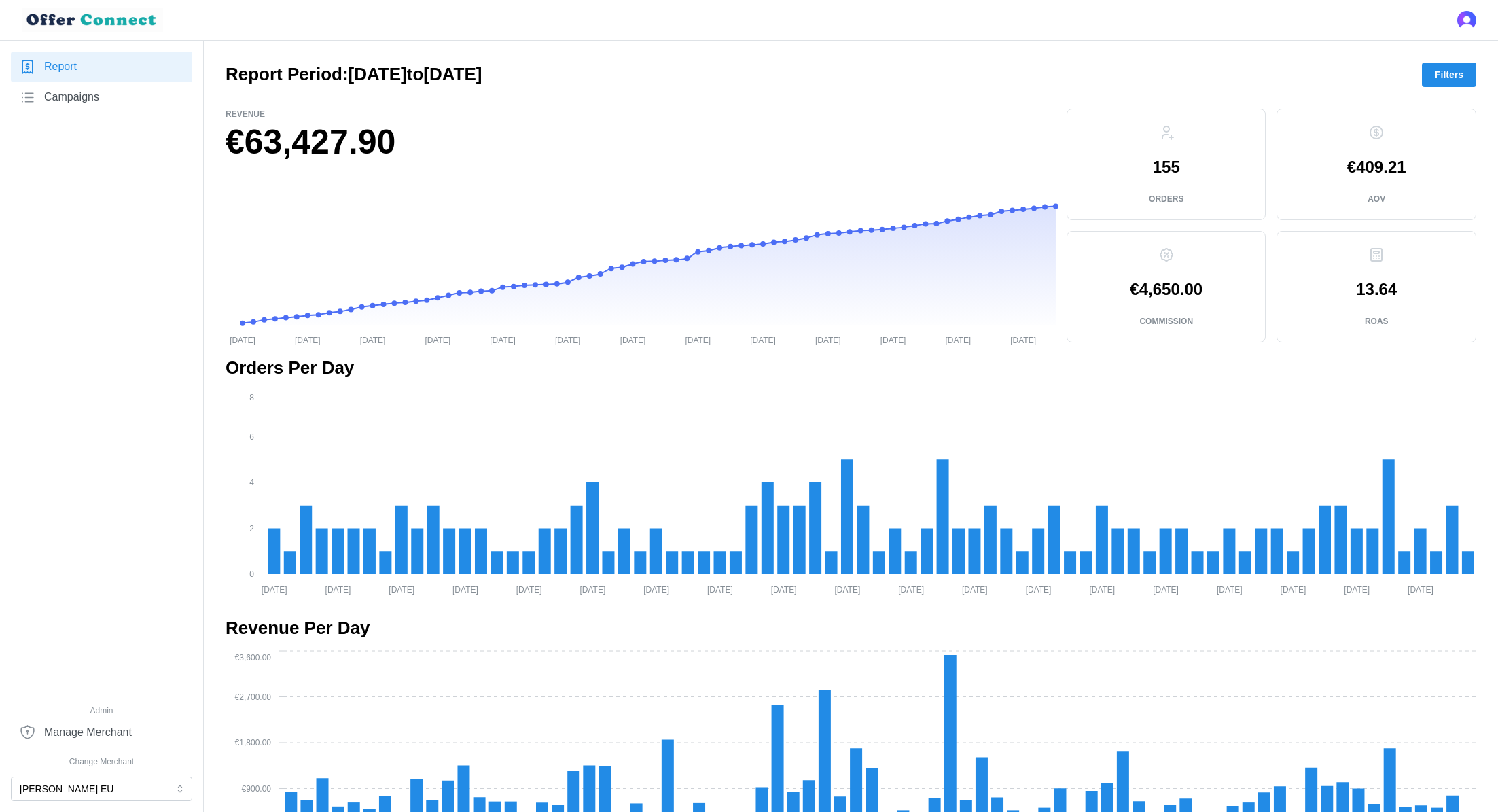
click at [262, 144] on h1 "€63,427.90" at bounding box center [641, 142] width 831 height 44
copy div "€63,427.90"
click at [1440, 77] on span "Filters" at bounding box center [1449, 74] width 29 height 23
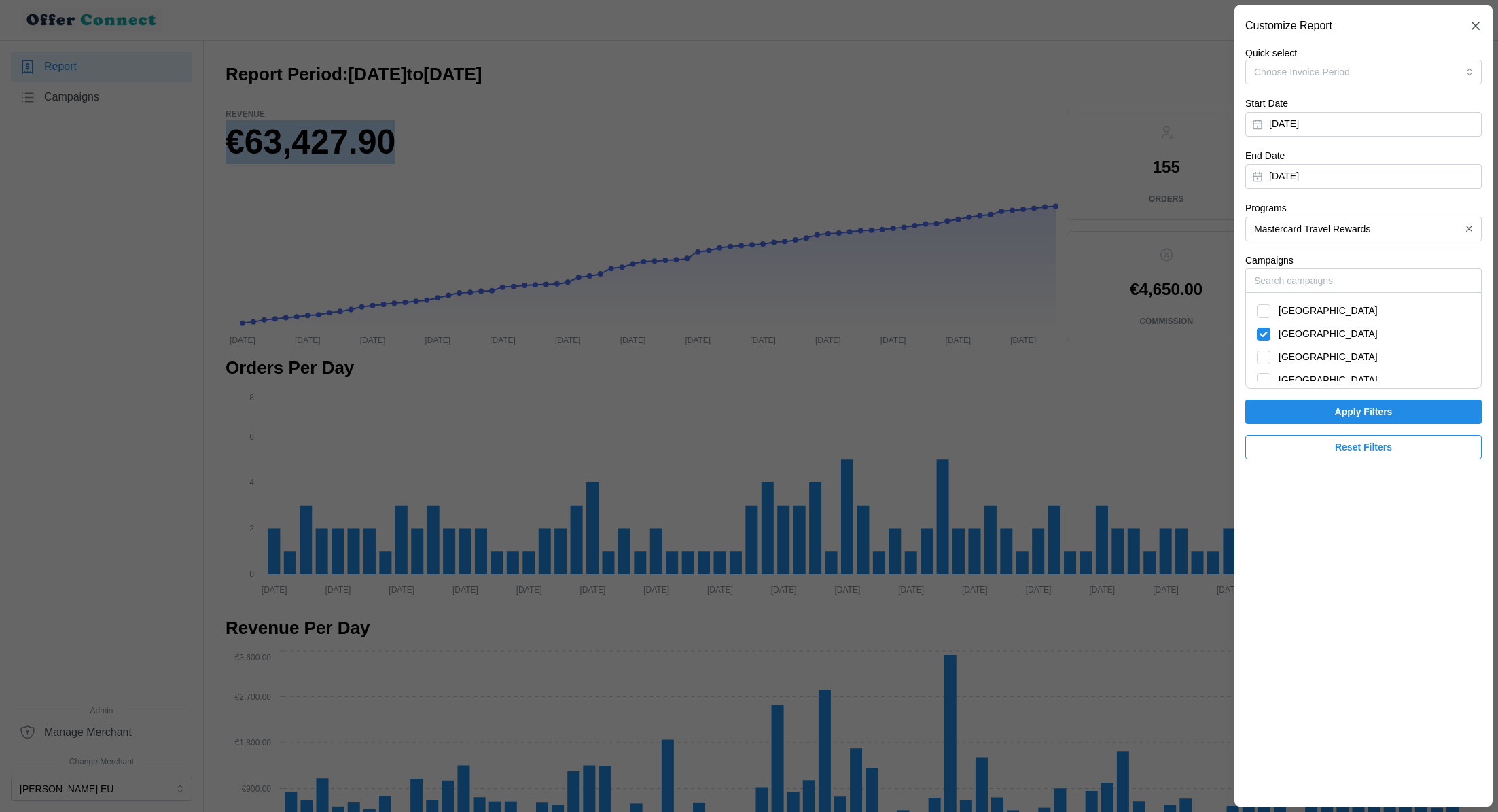
click at [1294, 332] on span "[GEOGRAPHIC_DATA]" at bounding box center [1328, 334] width 99 height 15
checkbox input "false"
click at [1298, 374] on span "[GEOGRAPHIC_DATA]" at bounding box center [1328, 380] width 99 height 15
checkbox input "true"
click at [1303, 407] on span "Apply Filters" at bounding box center [1364, 412] width 211 height 23
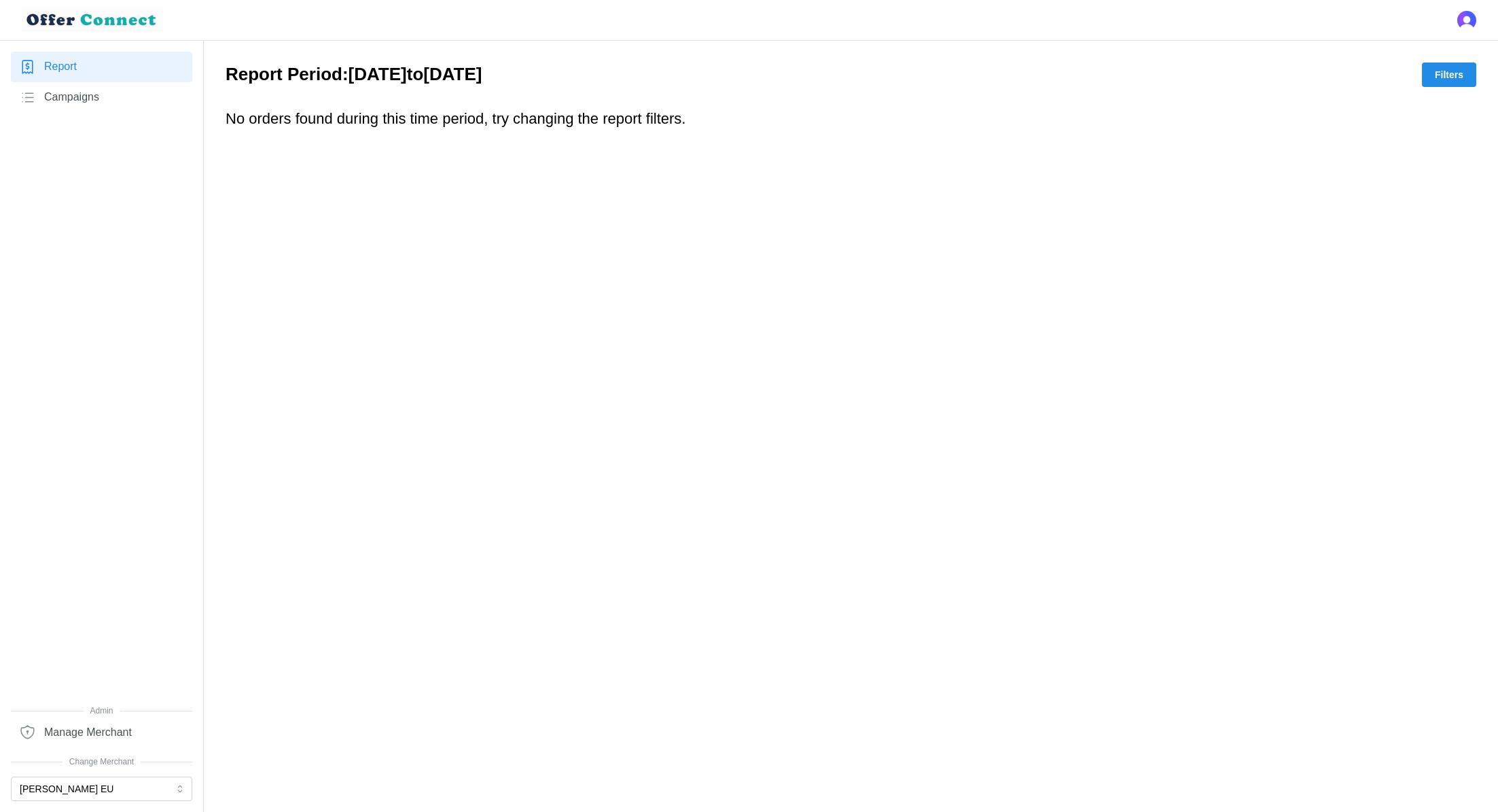
click at [1469, 64] on button "Filters" at bounding box center [1449, 74] width 54 height 25
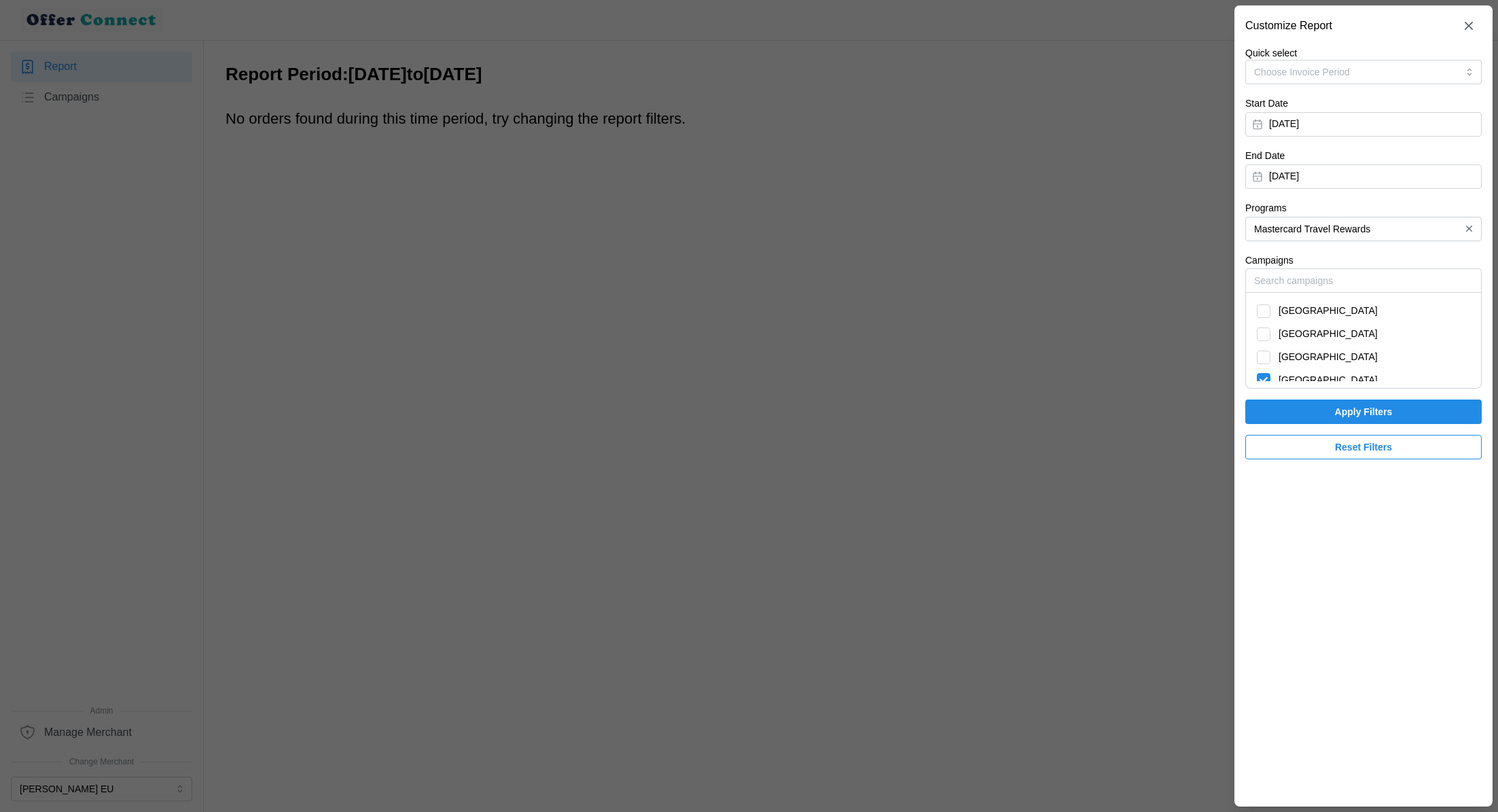
scroll to position [10, 0]
click at [1301, 346] on span "[GEOGRAPHIC_DATA]" at bounding box center [1328, 347] width 99 height 15
checkbox input "true"
click at [1297, 332] on div "[GEOGRAPHIC_DATA]" at bounding box center [1363, 325] width 227 height 23
checkbox input "true"
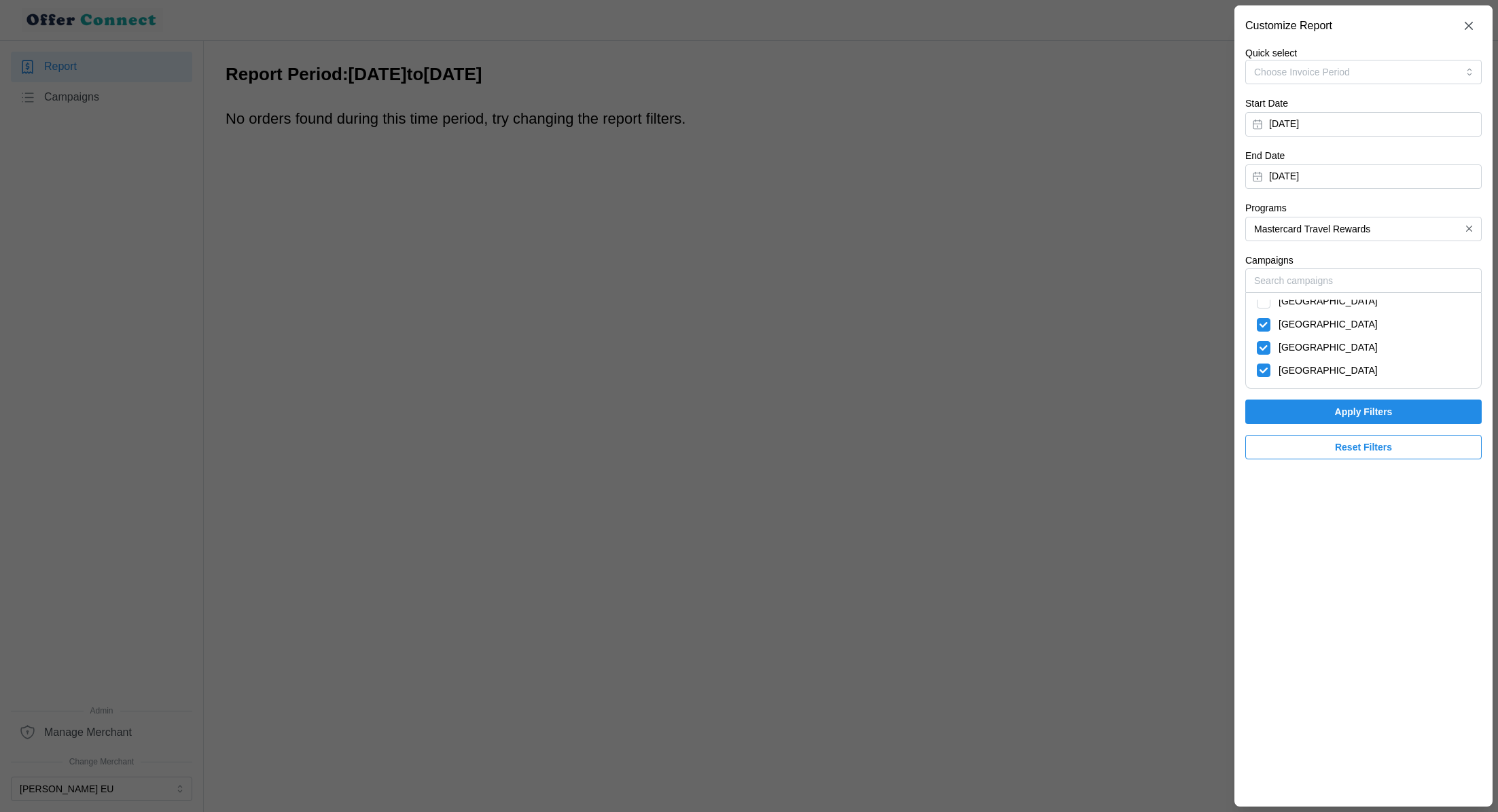
scroll to position [0, 0]
click at [1286, 319] on div "[GEOGRAPHIC_DATA]" at bounding box center [1363, 310] width 227 height 23
checkbox input "true"
click at [1311, 421] on span "Apply Filters" at bounding box center [1364, 412] width 211 height 23
